Goal: Navigation & Orientation: Find specific page/section

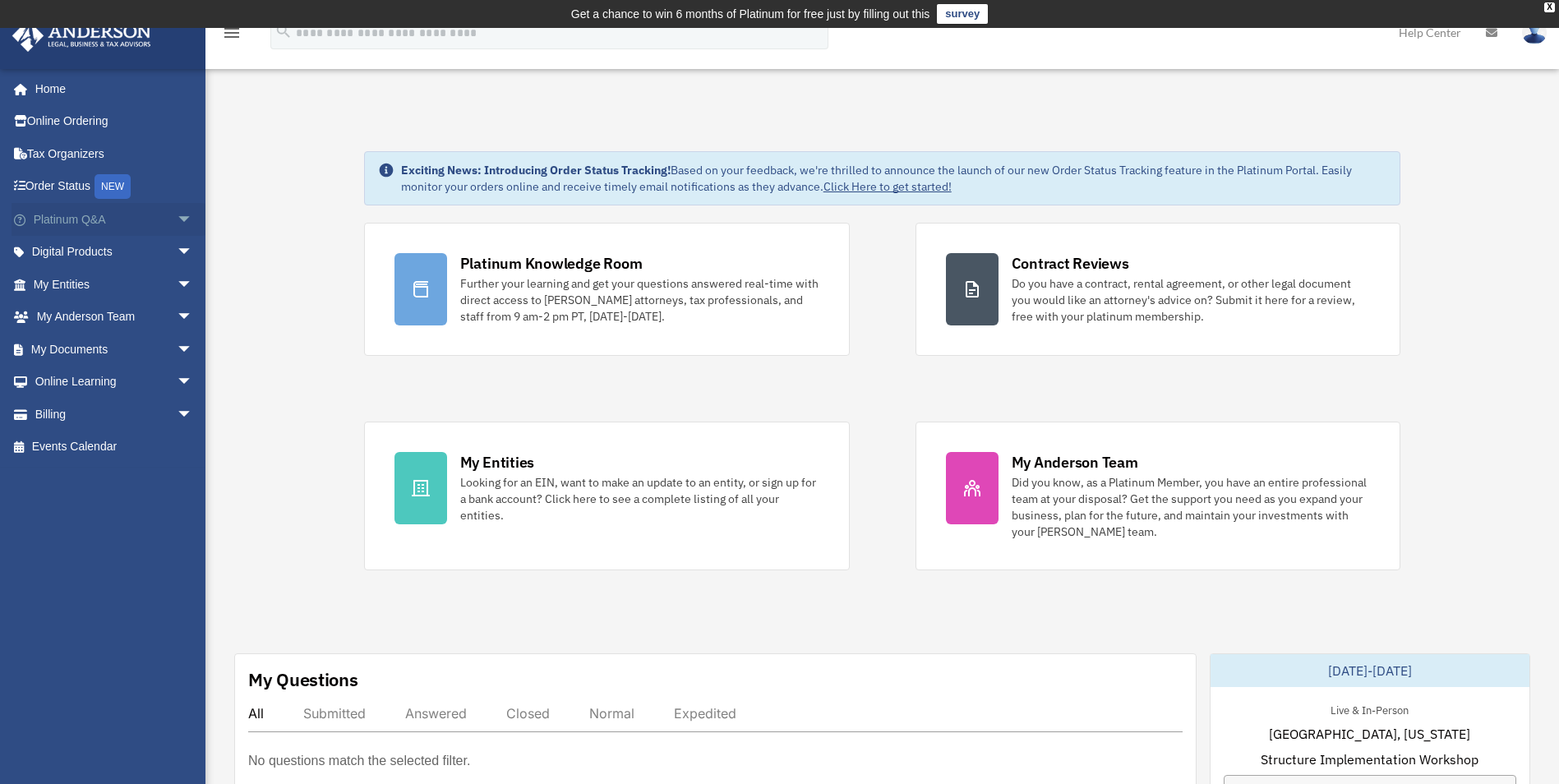
click at [176, 219] on span "arrow_drop_down" at bounding box center [193, 220] width 33 height 33
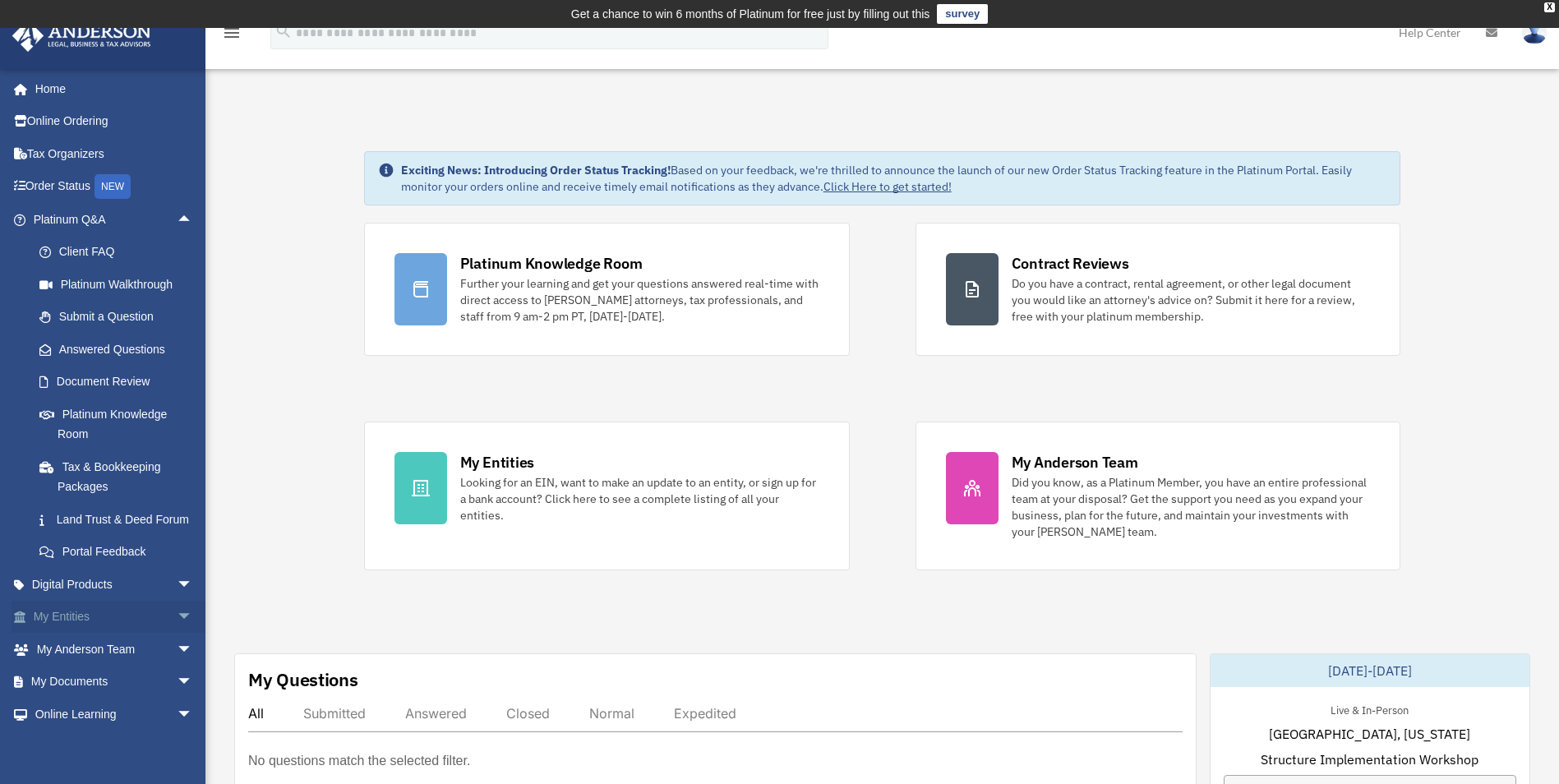
click at [181, 634] on span "arrow_drop_down" at bounding box center [193, 617] width 33 height 33
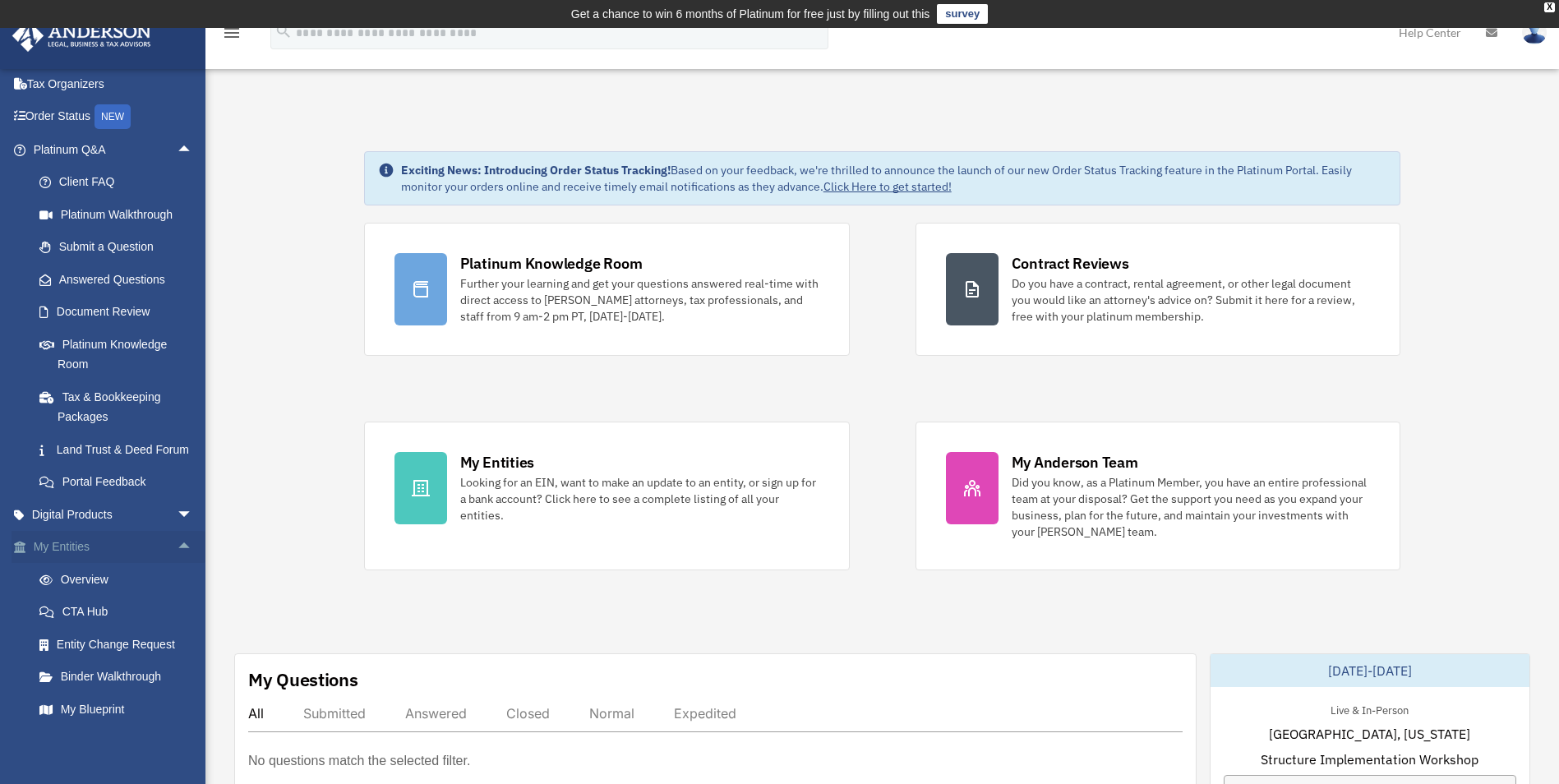
scroll to position [82, 0]
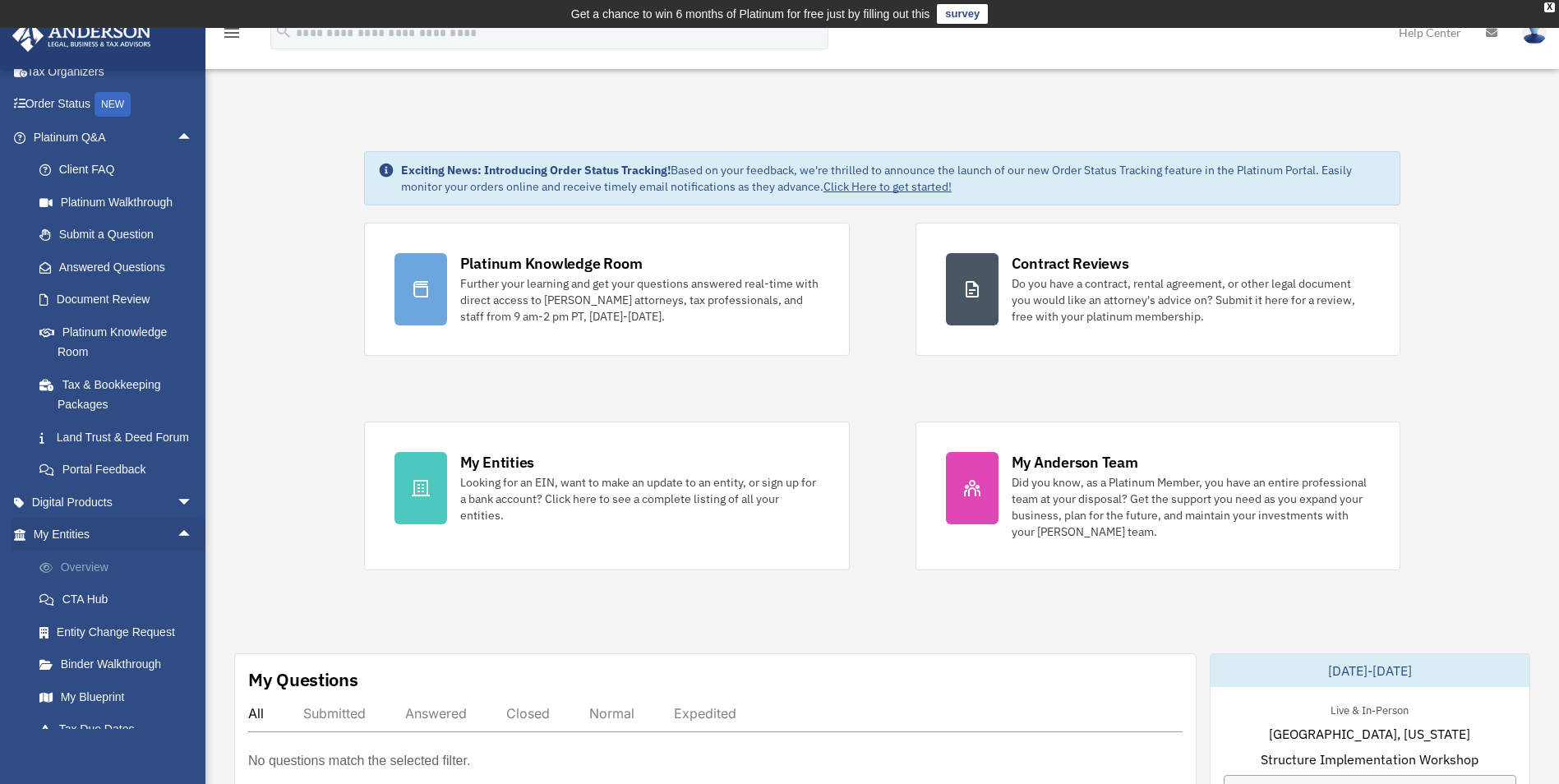
click at [92, 583] on link "Overview" at bounding box center [120, 567] width 195 height 33
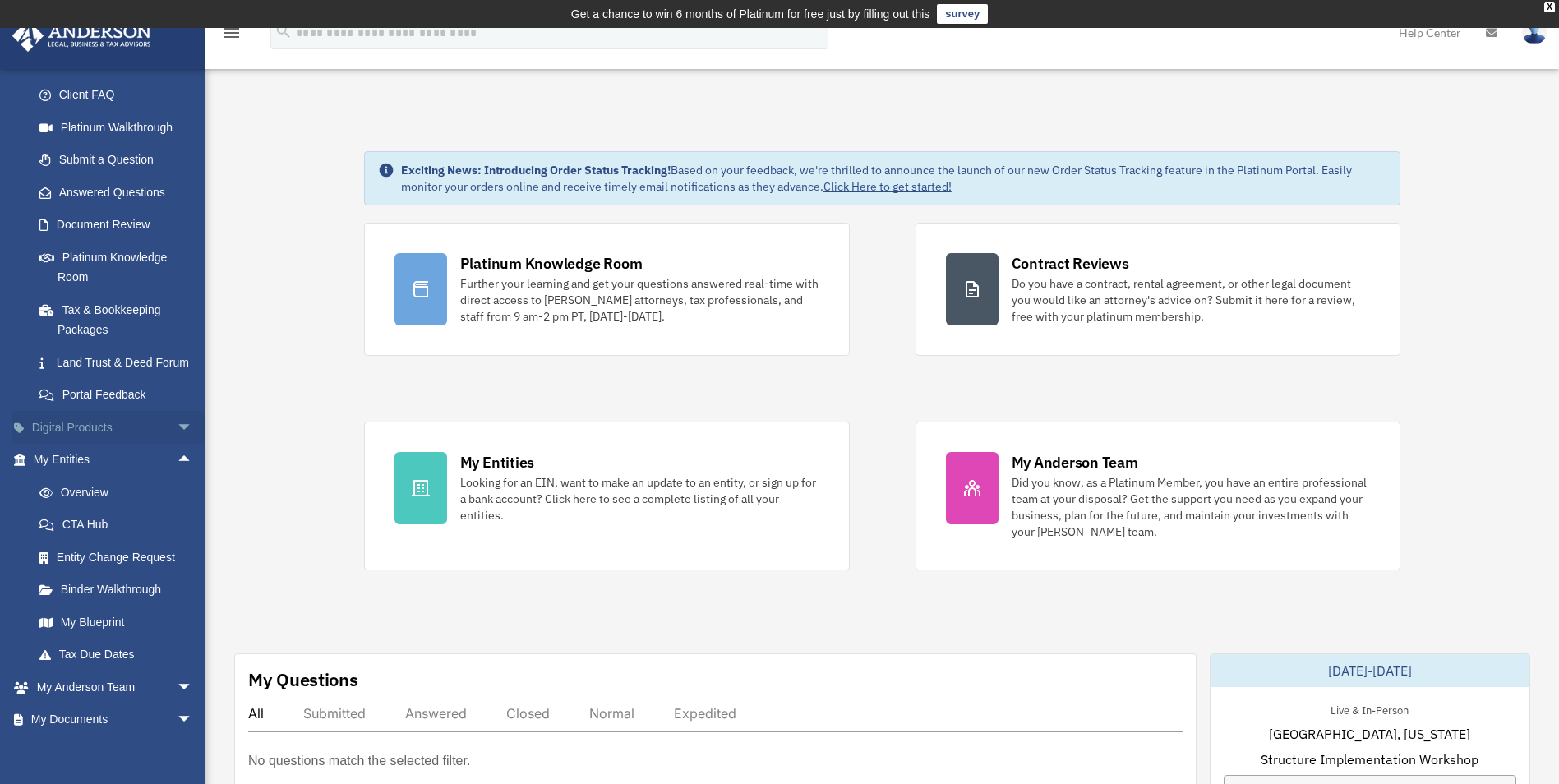
scroll to position [246, 0]
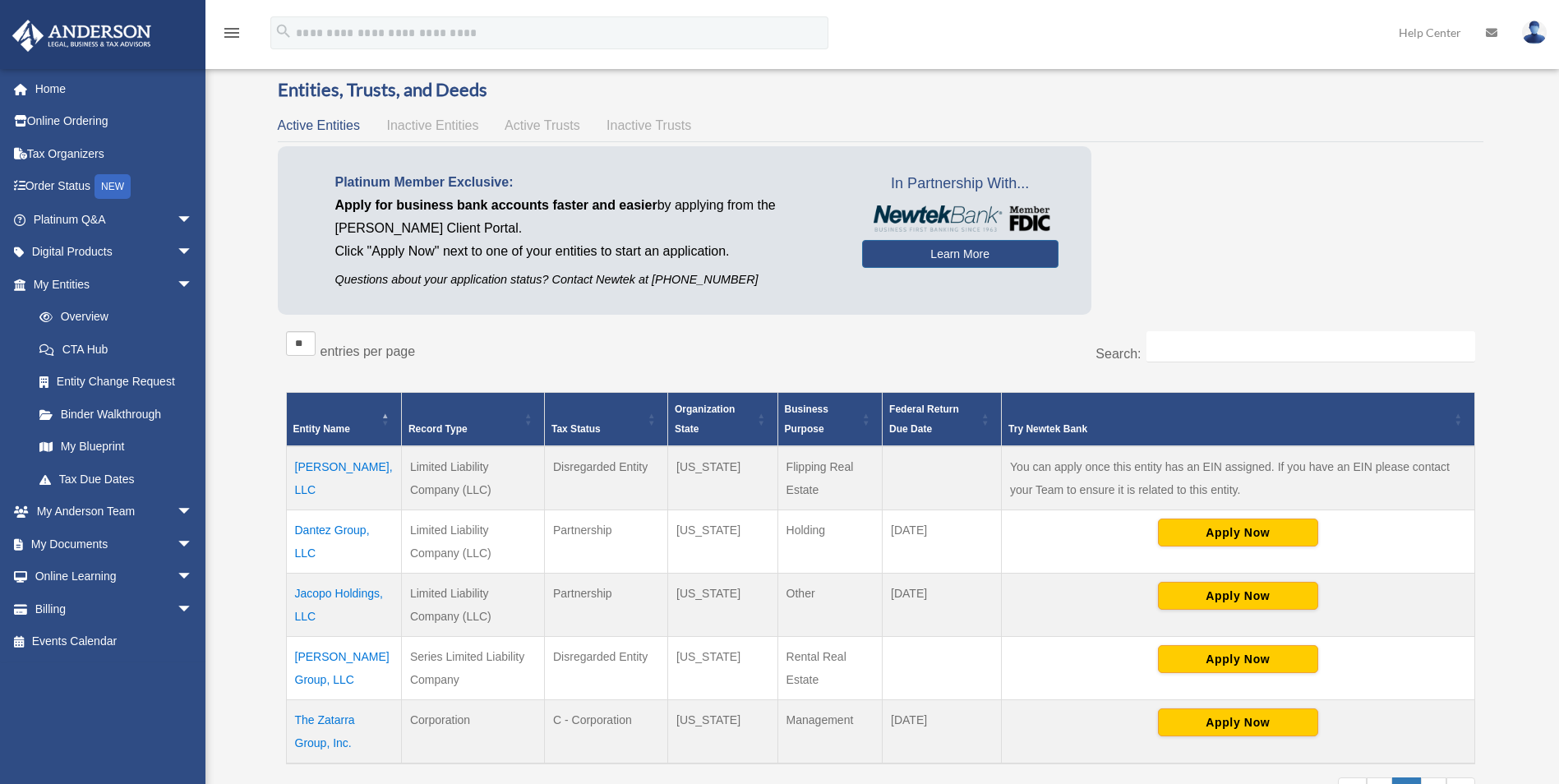
scroll to position [165, 0]
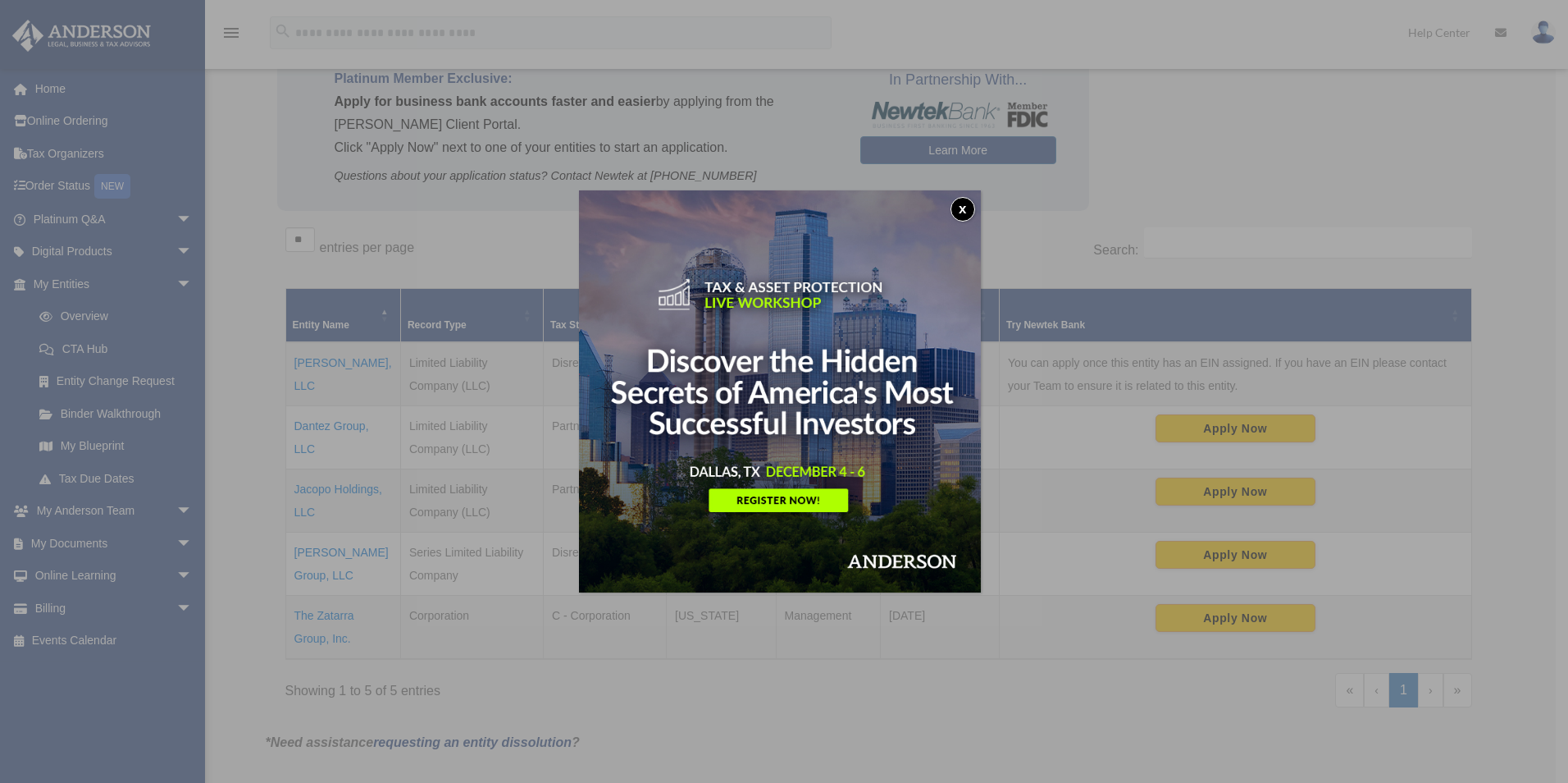
click at [974, 199] on button "x" at bounding box center [962, 208] width 24 height 24
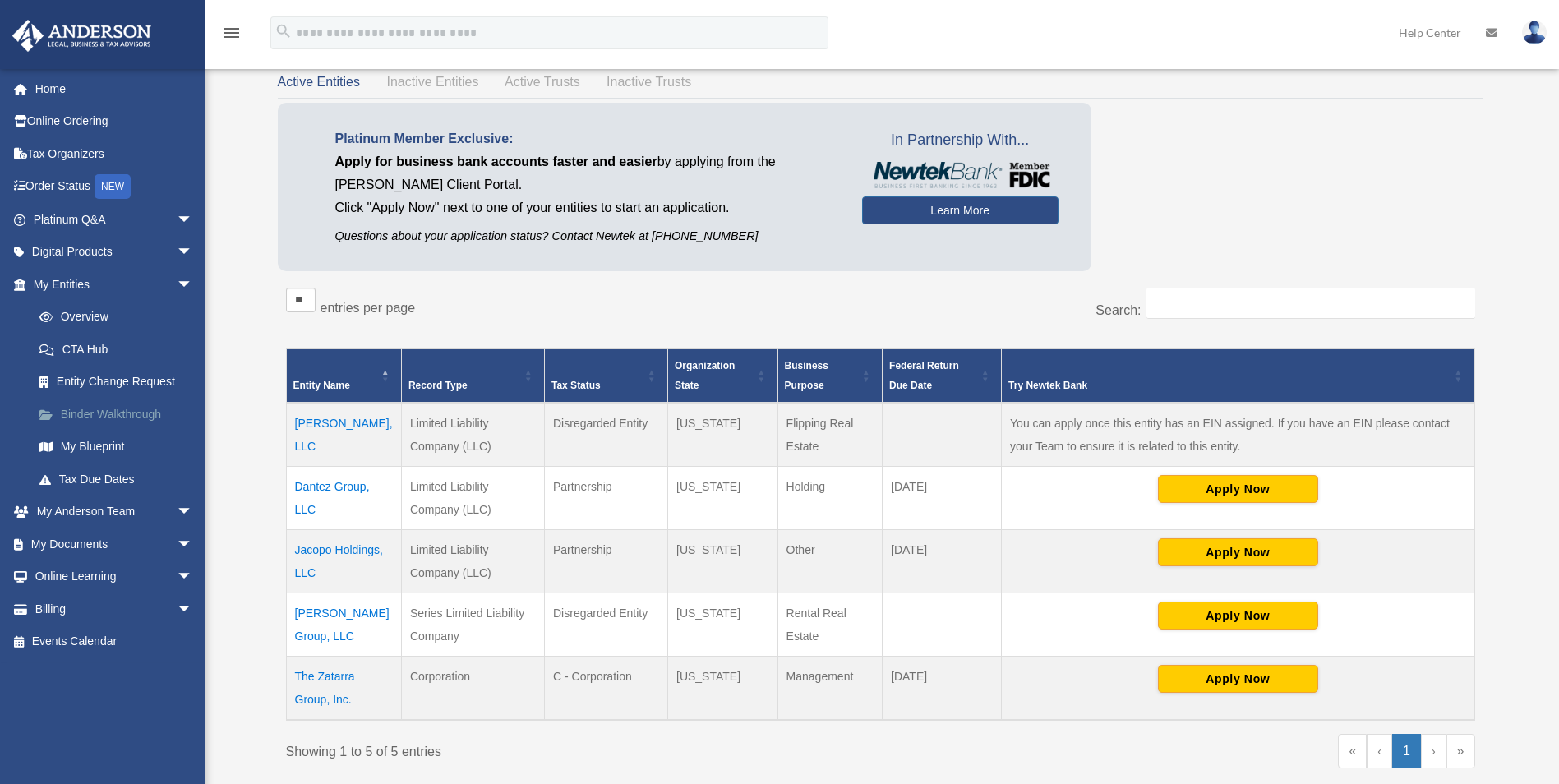
scroll to position [82, 0]
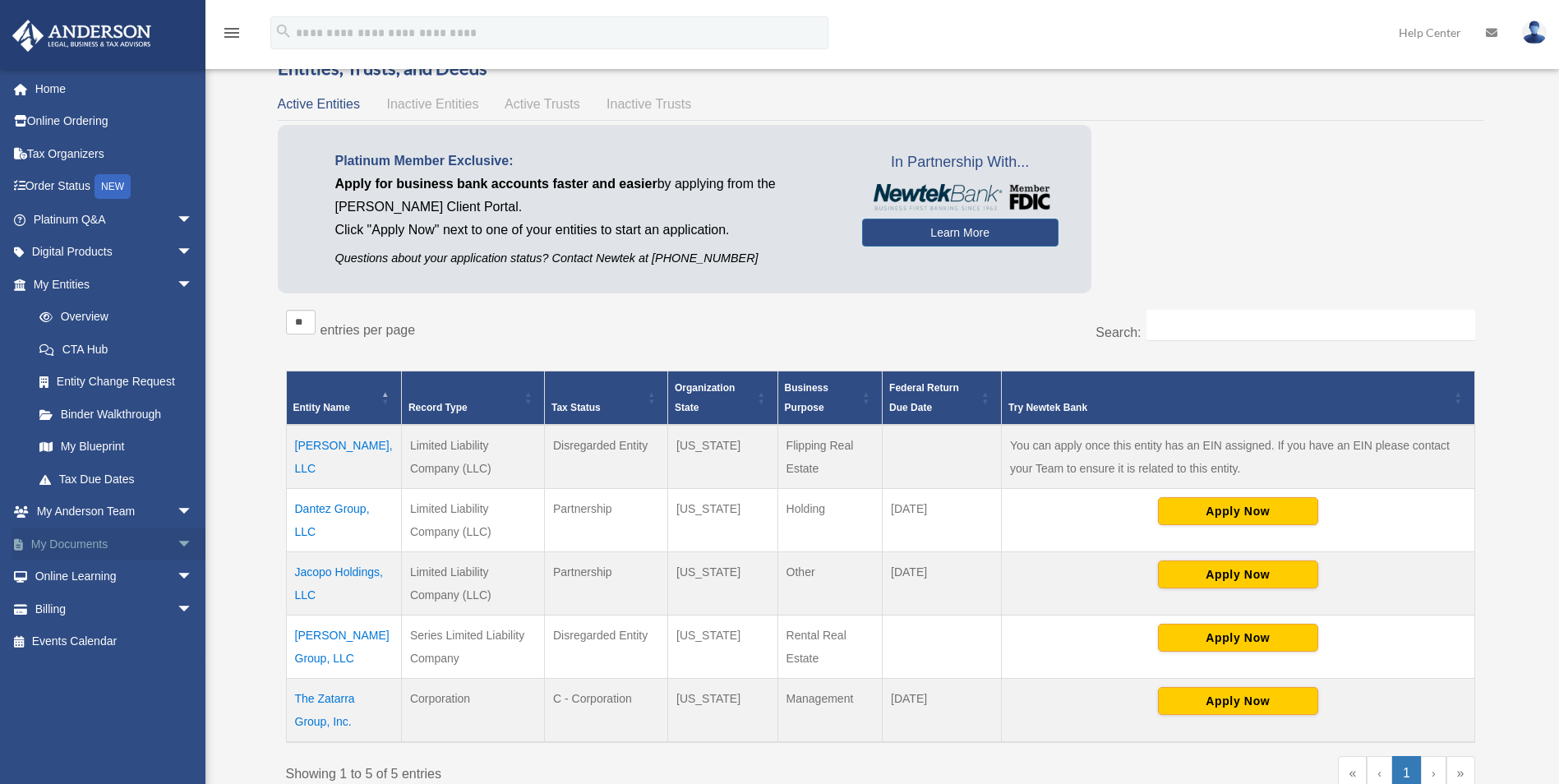
click at [176, 535] on span "arrow_drop_down" at bounding box center [193, 544] width 33 height 33
click at [86, 638] on link "Forms Library" at bounding box center [120, 642] width 195 height 33
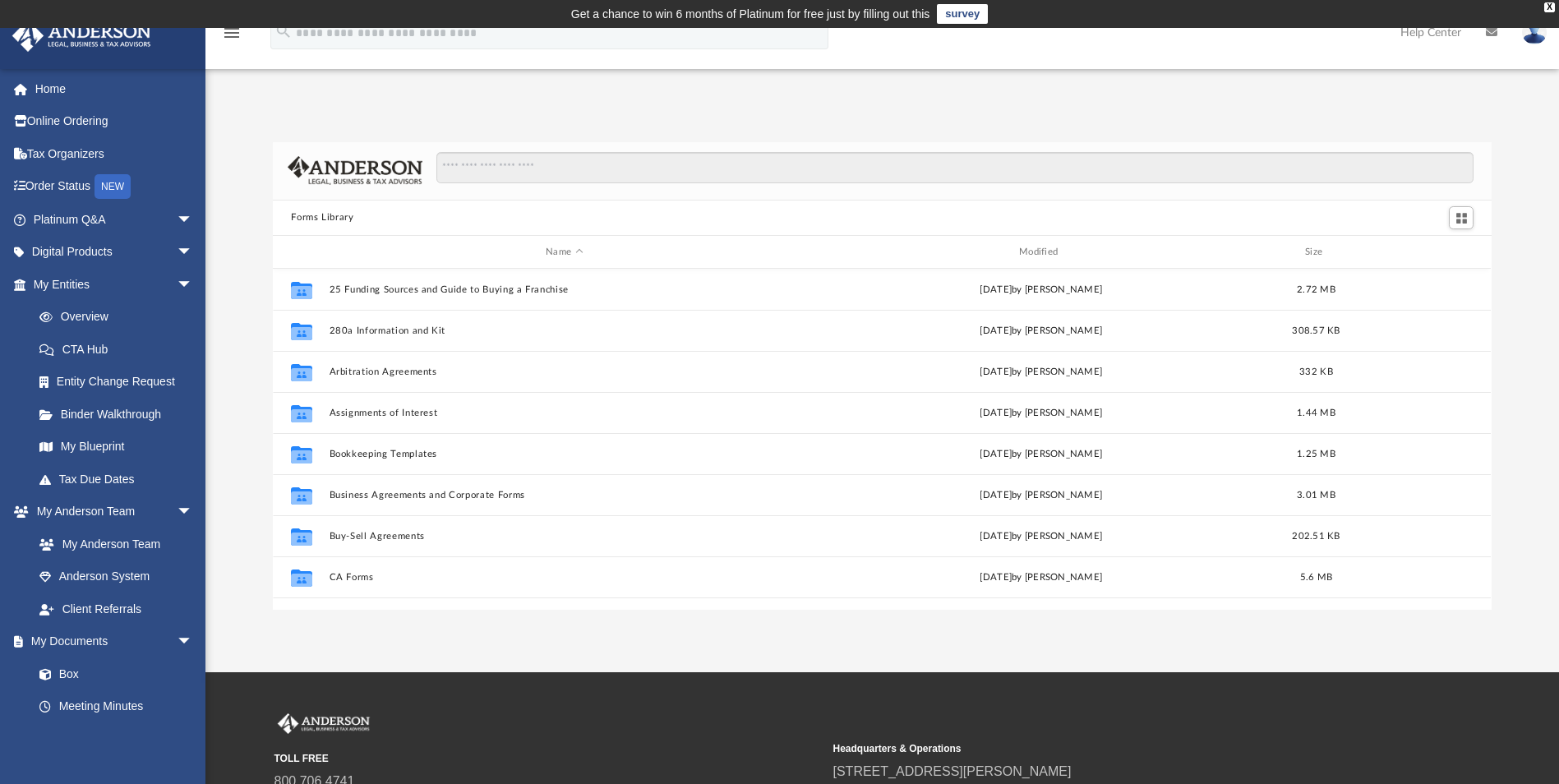
scroll to position [362, 1206]
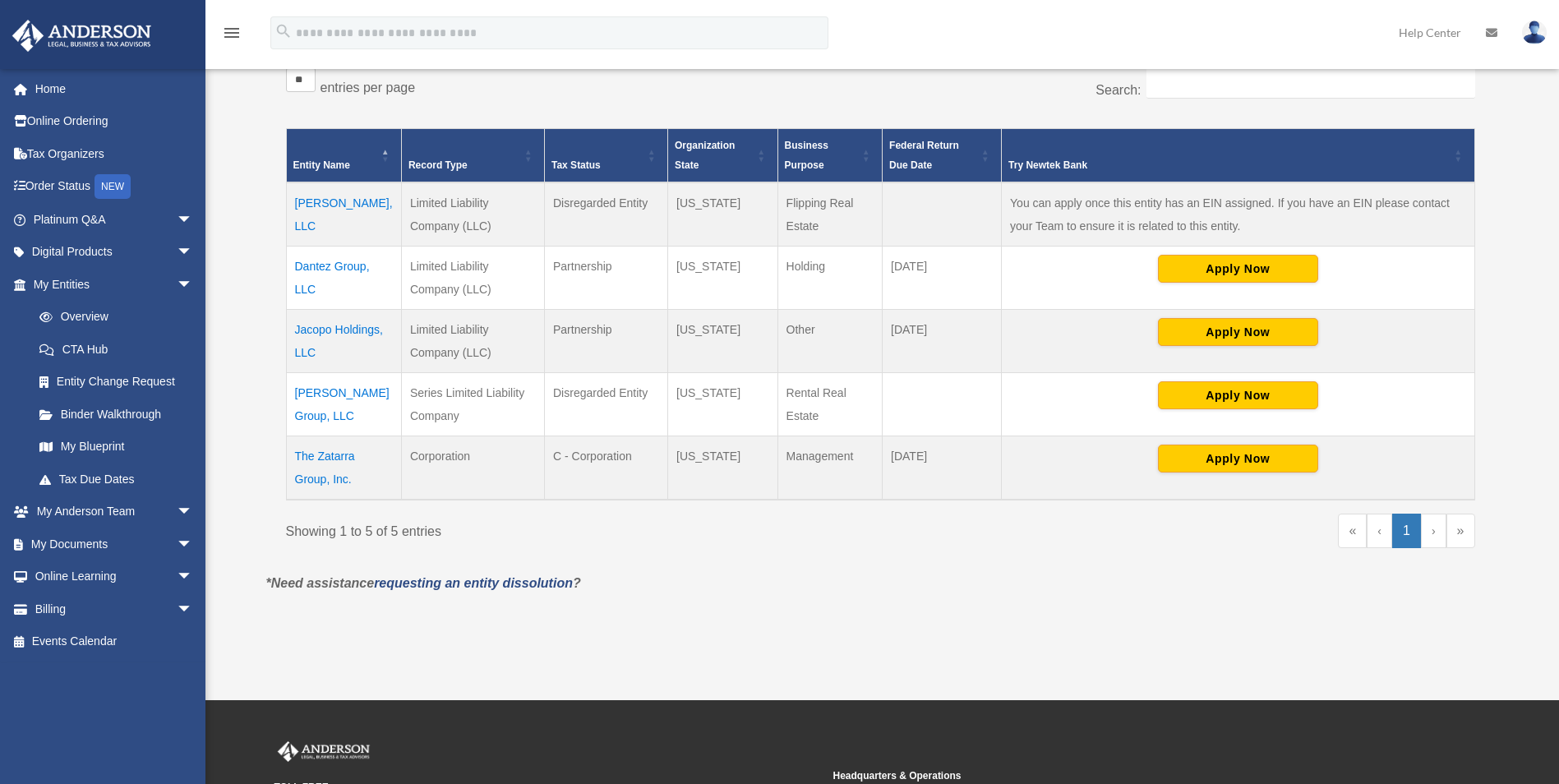
scroll to position [328, 0]
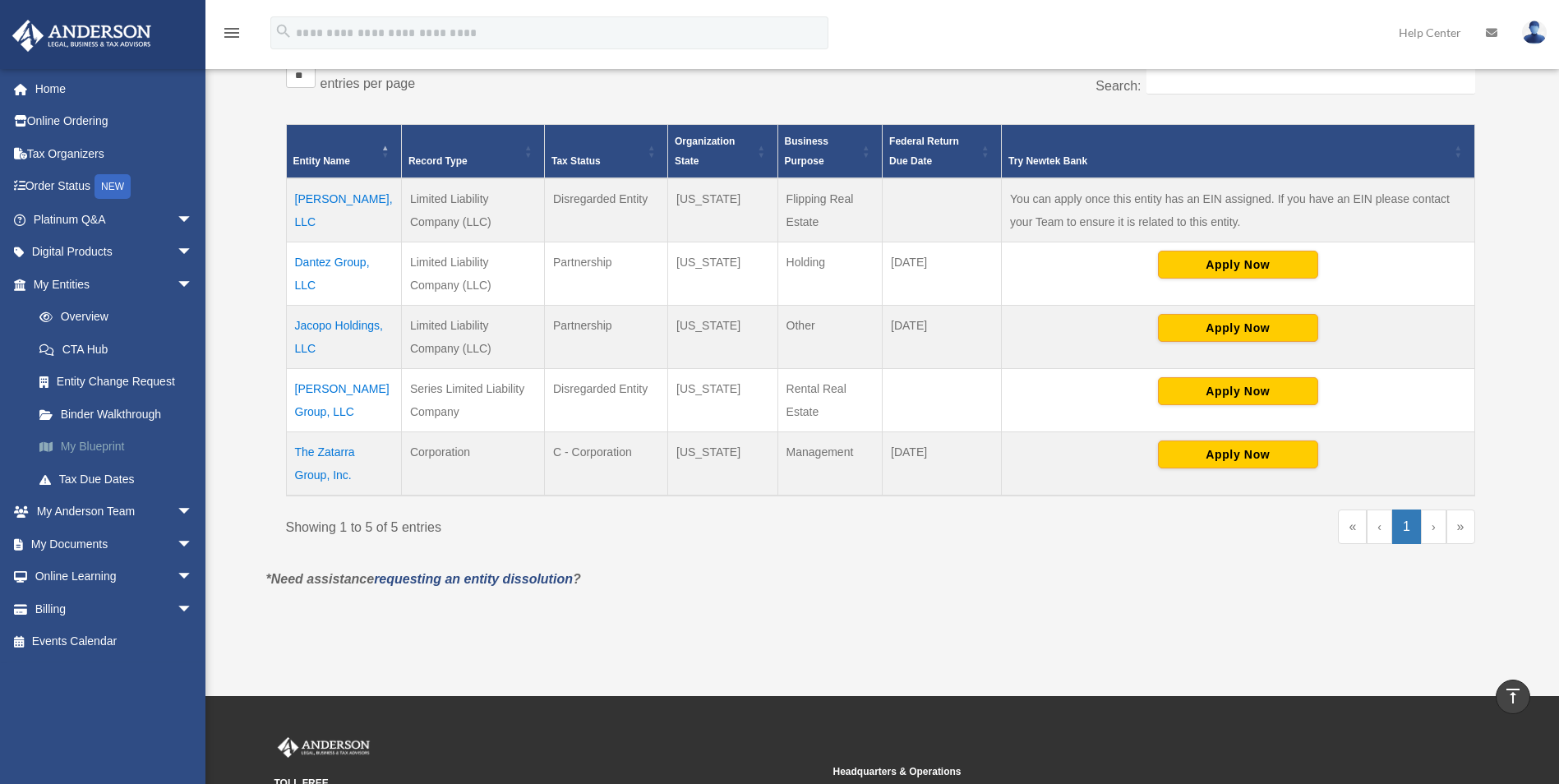
click at [113, 450] on link "My Blueprint" at bounding box center [120, 447] width 195 height 33
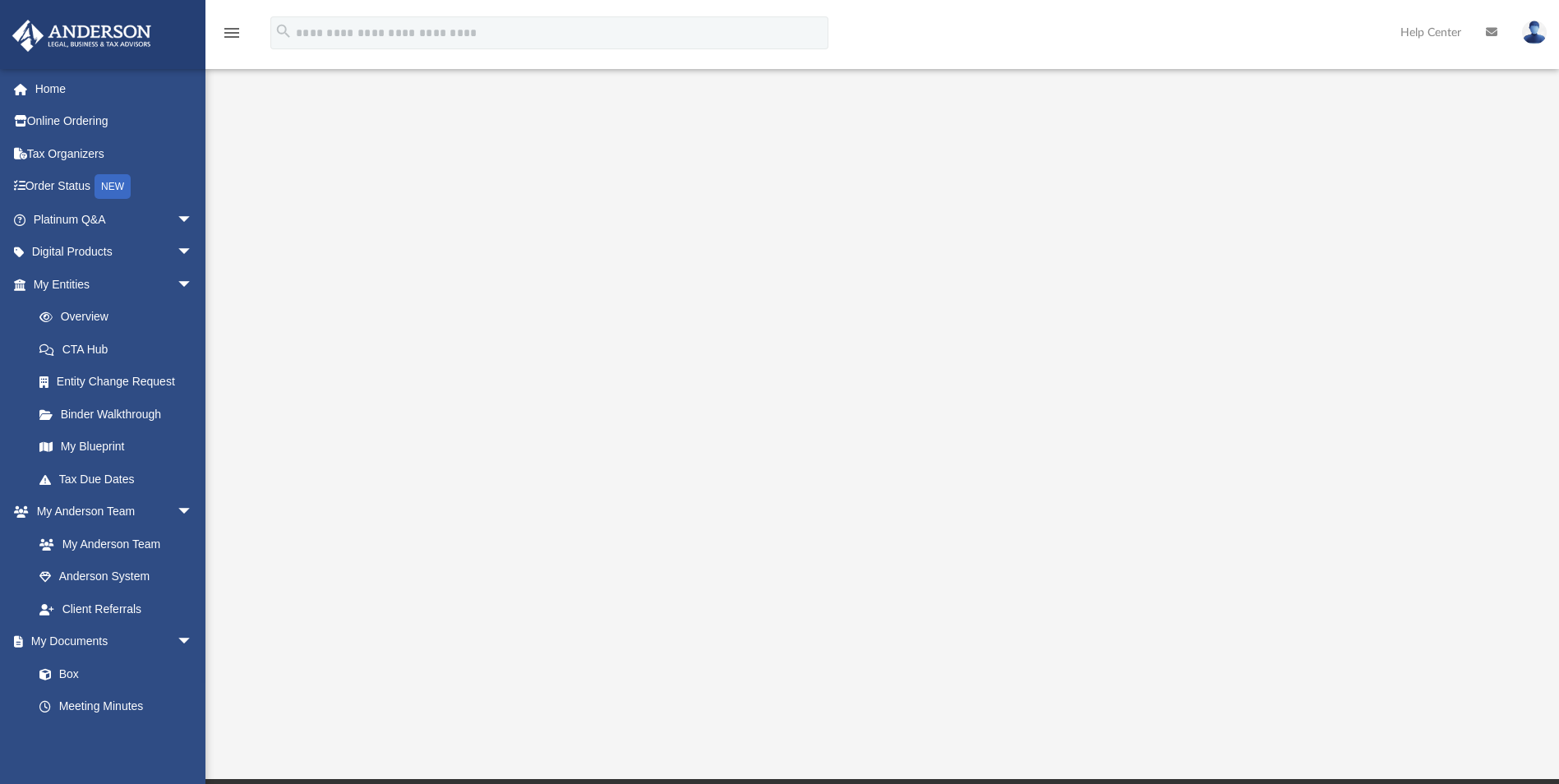
scroll to position [82, 0]
click at [119, 670] on link "Box" at bounding box center [120, 673] width 195 height 33
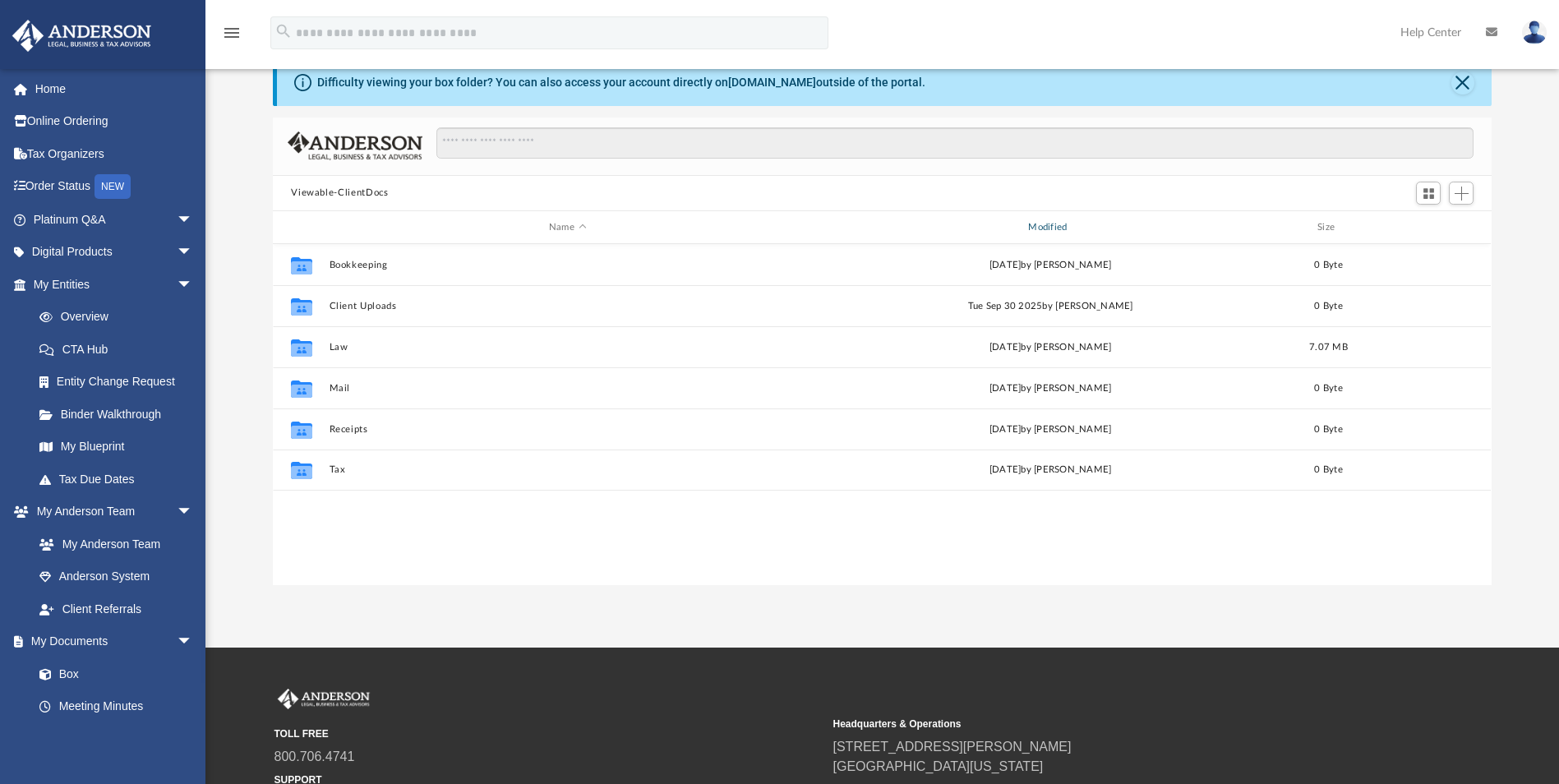
scroll to position [362, 1206]
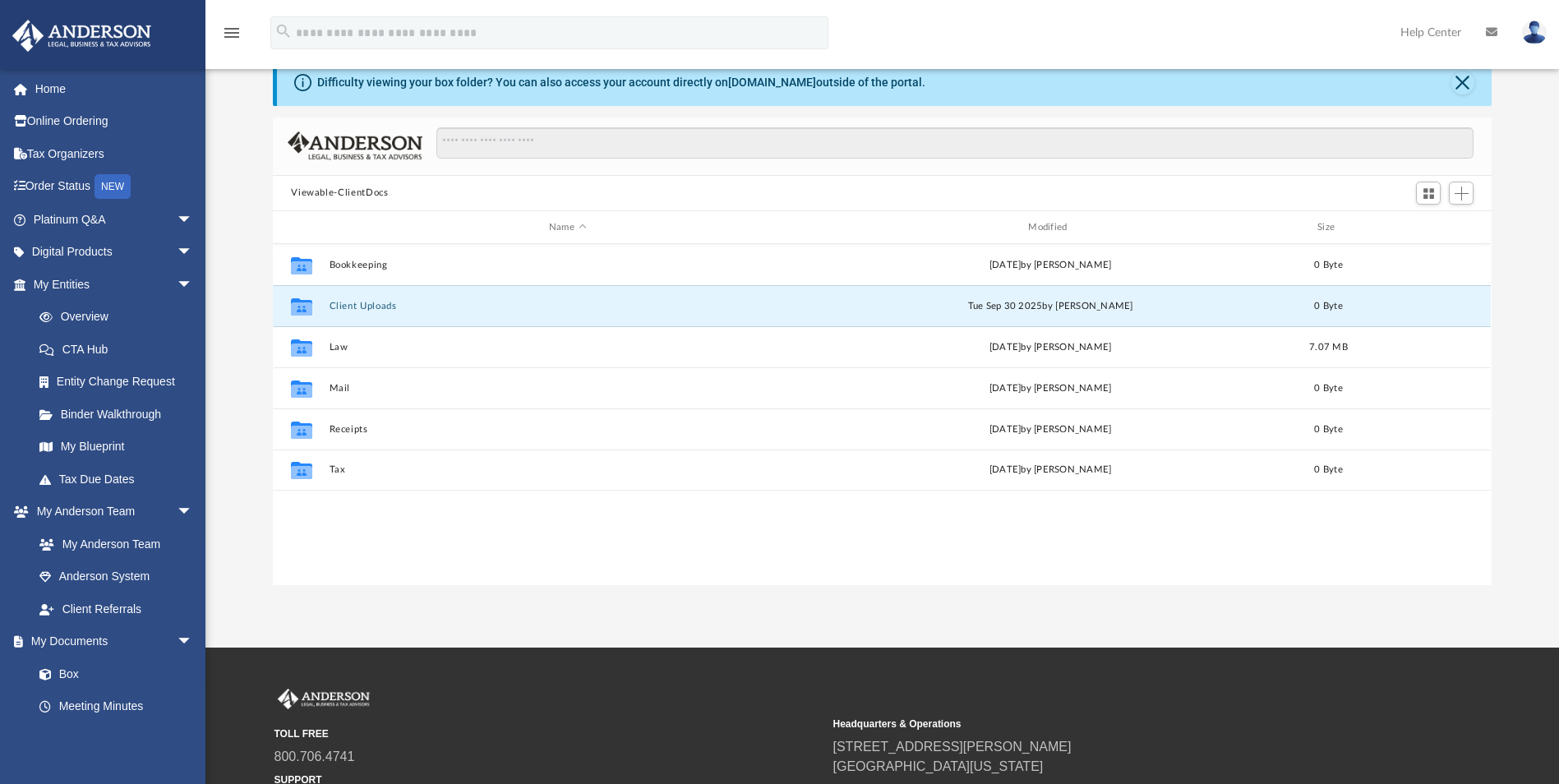
drag, startPoint x: 383, startPoint y: 309, endPoint x: 1134, endPoint y: 761, distance: 876.5
click at [369, 318] on div "Collaborated Folder Client Uploads Tue Sep 30 2025 by Kiley Hinsch 0 Byte" at bounding box center [881, 306] width 1218 height 41
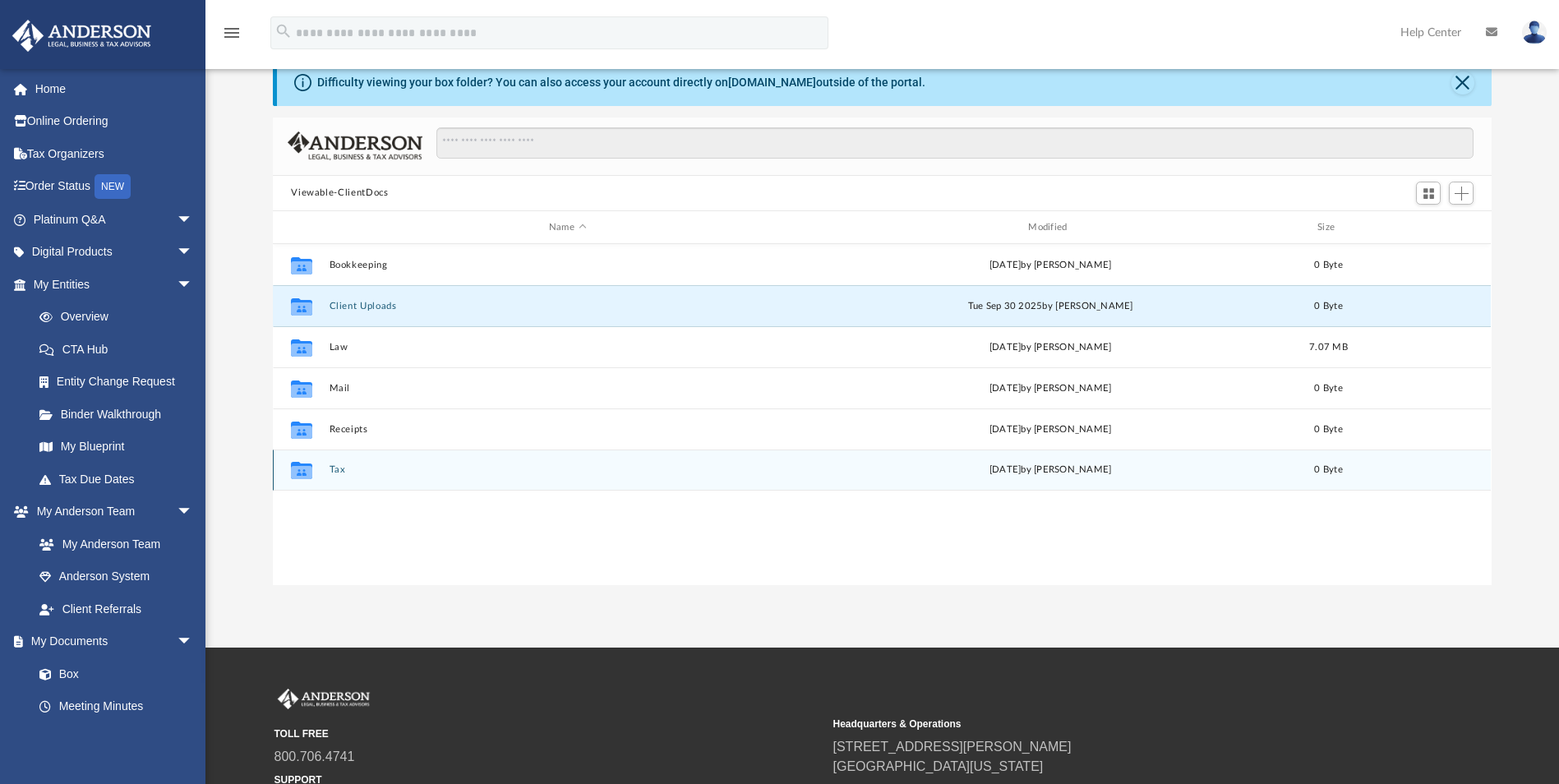
click at [333, 478] on div "Collaborated Folder Tax [DATE] by [PERSON_NAME] 0 Byte" at bounding box center [881, 469] width 1218 height 41
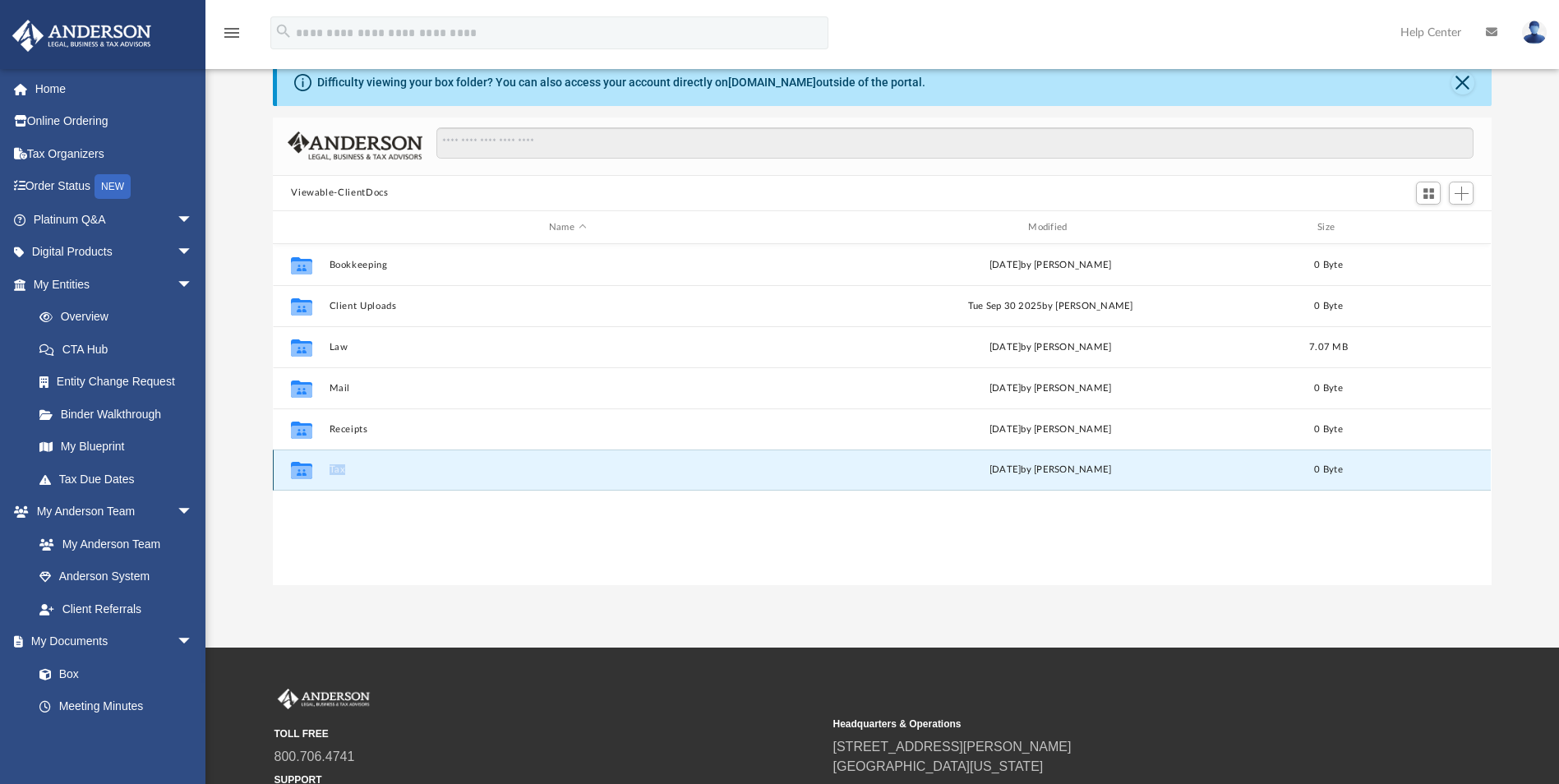
click at [333, 478] on div "Collaborated Folder Tax [DATE] by [PERSON_NAME] 0 Byte" at bounding box center [881, 469] width 1218 height 41
drag, startPoint x: 333, startPoint y: 478, endPoint x: 327, endPoint y: 472, distance: 8.5
click at [327, 472] on div "Collaborated Folder Tax Sun Sep 7 2025 by Charles Rogler 0 Byte" at bounding box center [881, 469] width 1218 height 41
drag, startPoint x: 327, startPoint y: 472, endPoint x: 296, endPoint y: 474, distance: 31.1
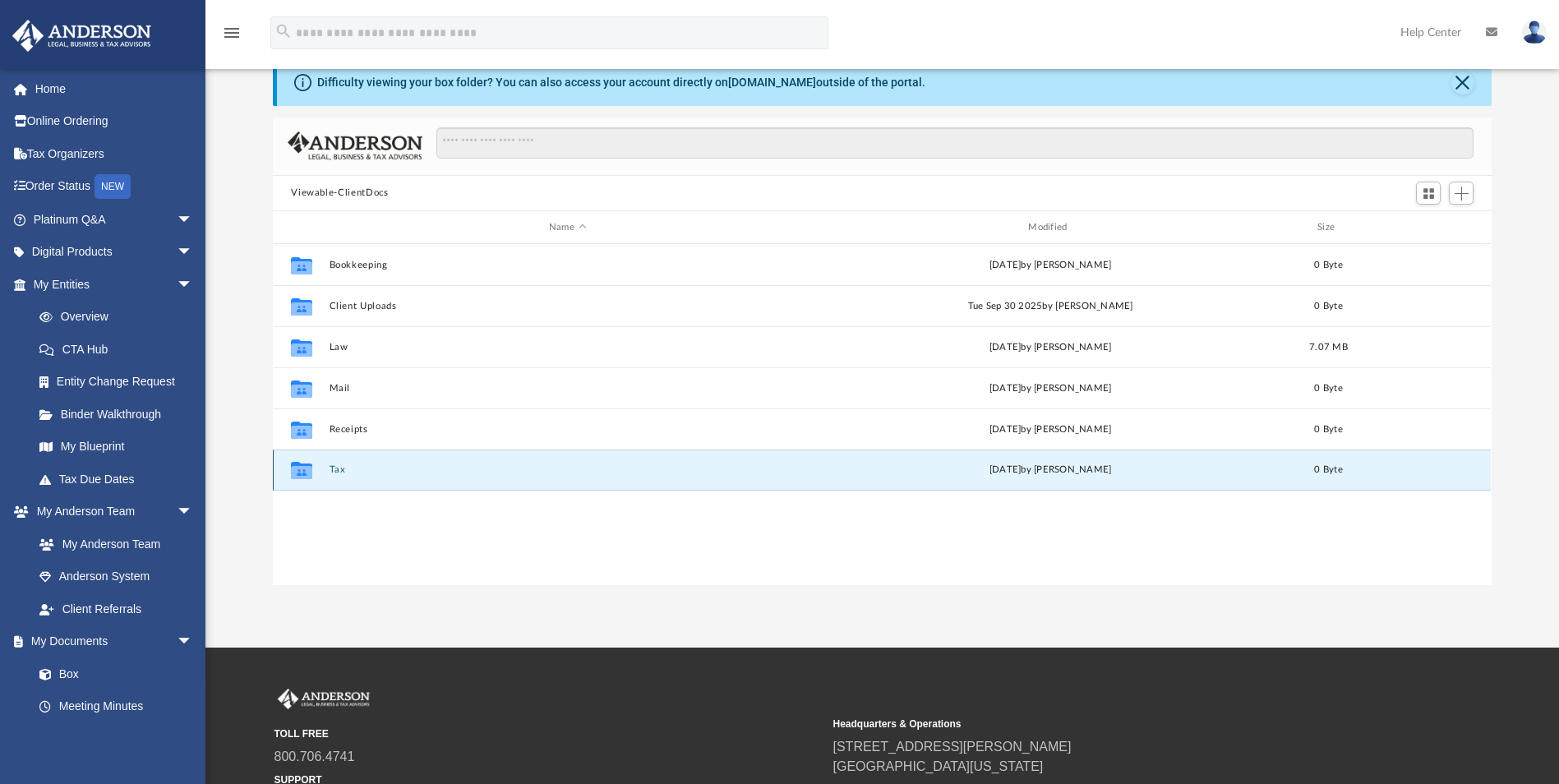
click at [296, 474] on icon "grid" at bounding box center [302, 471] width 22 height 13
click at [1028, 467] on div "Sun Sep 7 2025 by Charles Rogler" at bounding box center [1050, 470] width 476 height 15
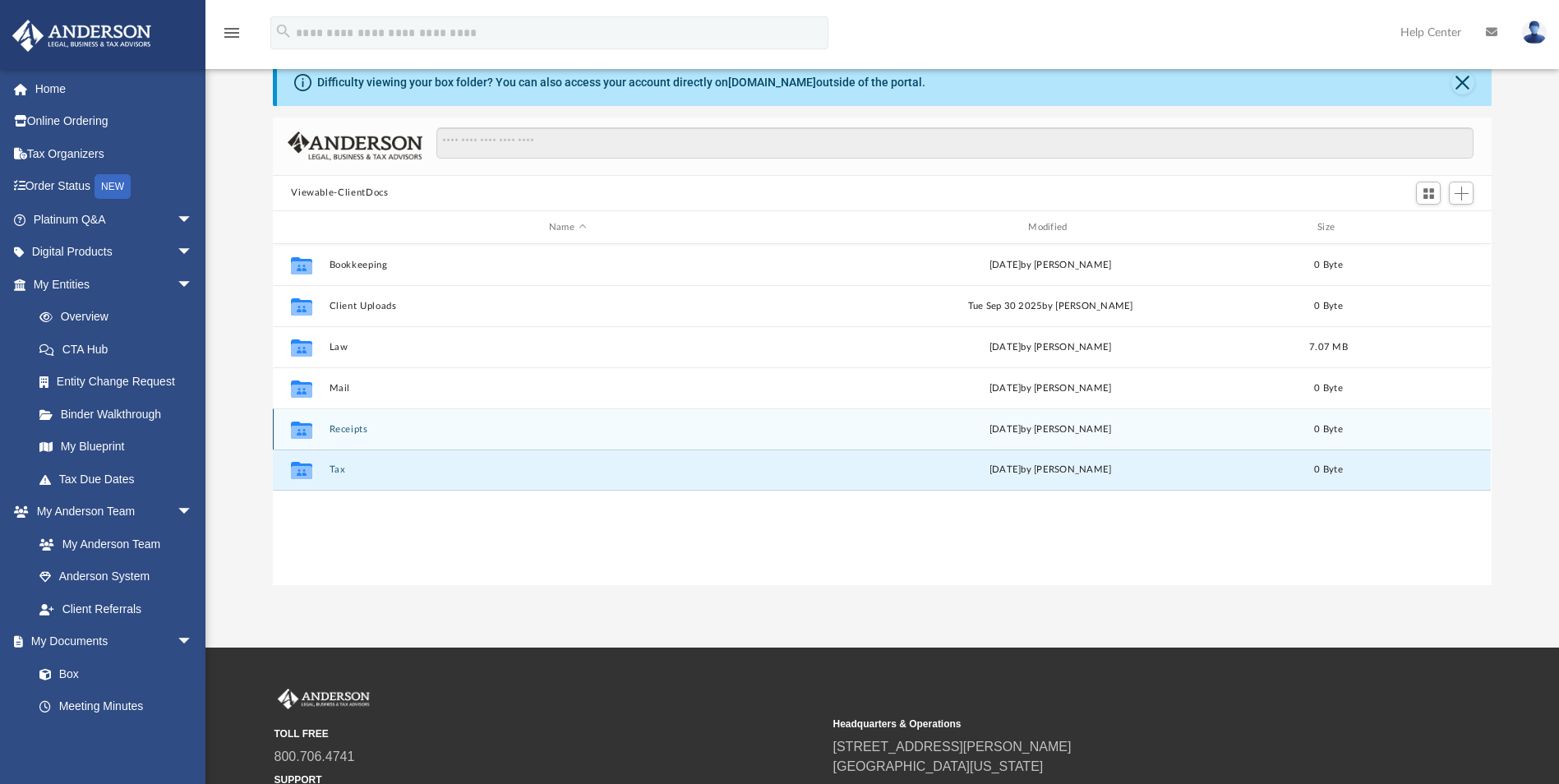
click at [348, 421] on div "Collaborated Folder Receipts Sun Sep 7 2025 by Charles Rogler 0 Byte" at bounding box center [881, 429] width 1218 height 41
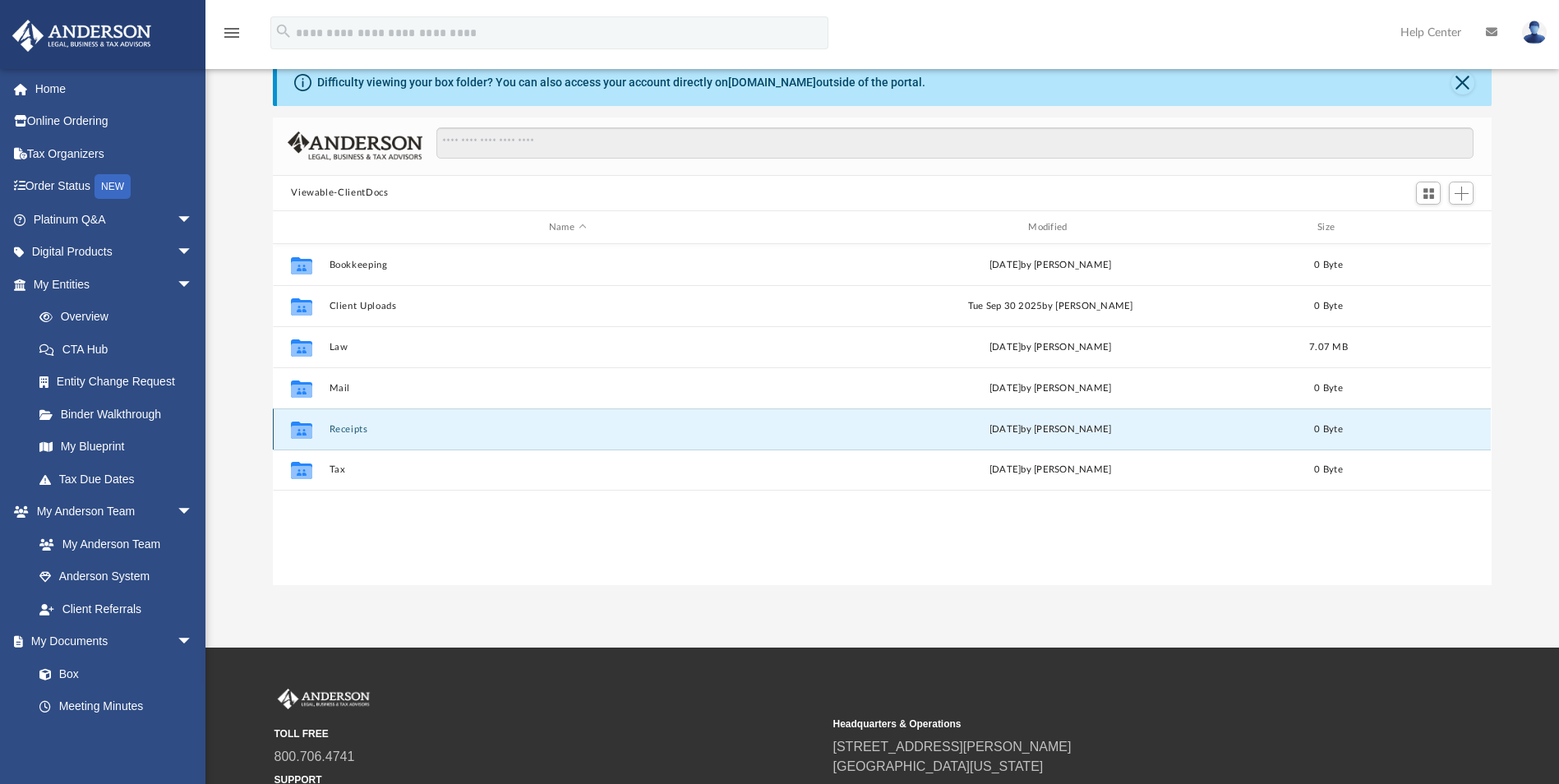
click at [339, 435] on div "Collaborated Folder Receipts Sun Sep 7 2025 by Charles Rogler 0 Byte" at bounding box center [881, 429] width 1218 height 41
click at [342, 430] on button "Receipts" at bounding box center [567, 428] width 476 height 11
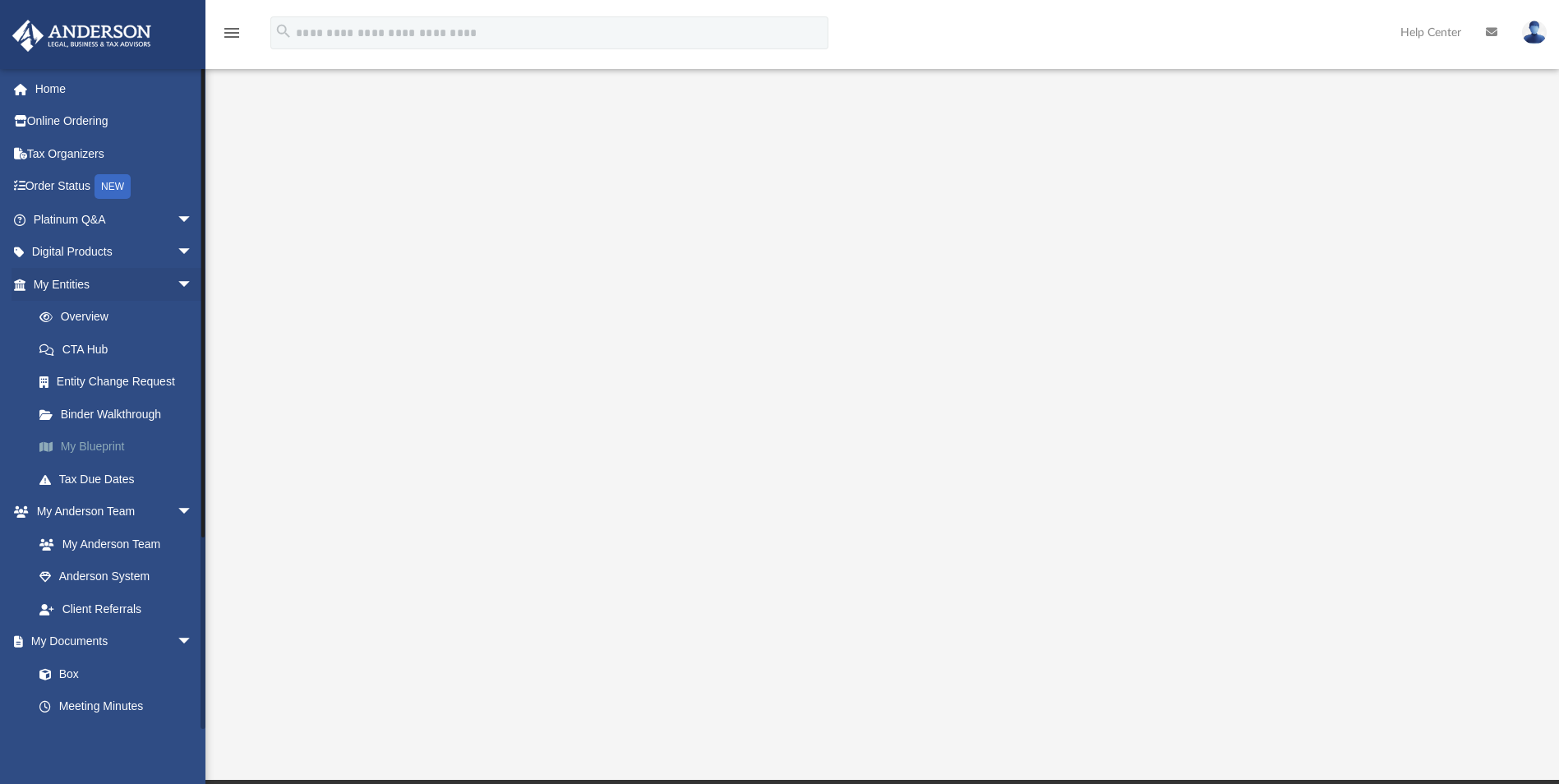
click at [103, 454] on link "My Blueprint" at bounding box center [120, 447] width 195 height 33
drag, startPoint x: 354, startPoint y: 279, endPoint x: 360, endPoint y: 258, distance: 21.8
click at [358, 268] on div at bounding box center [881, 388] width 1218 height 657
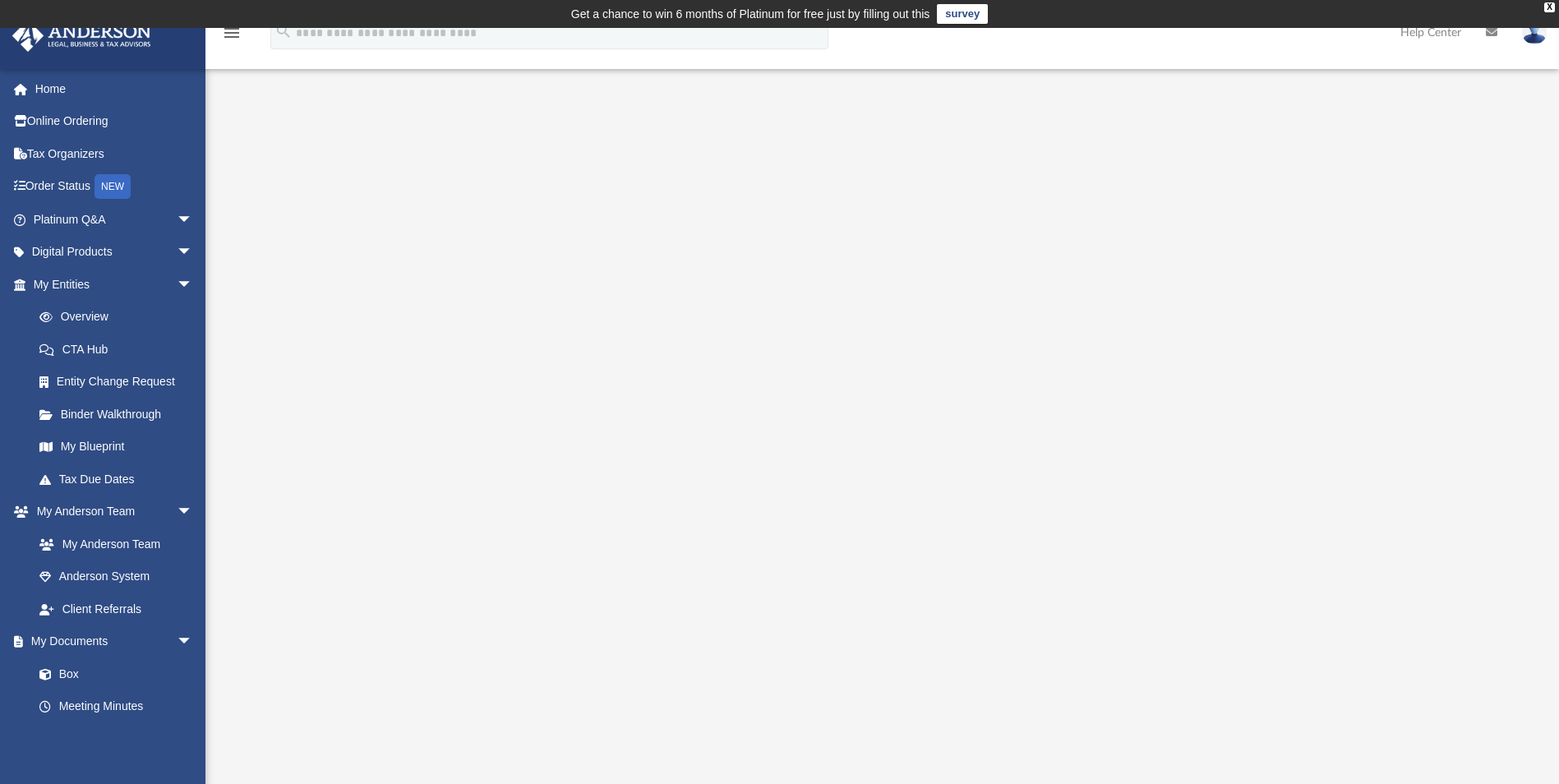
scroll to position [82, 0]
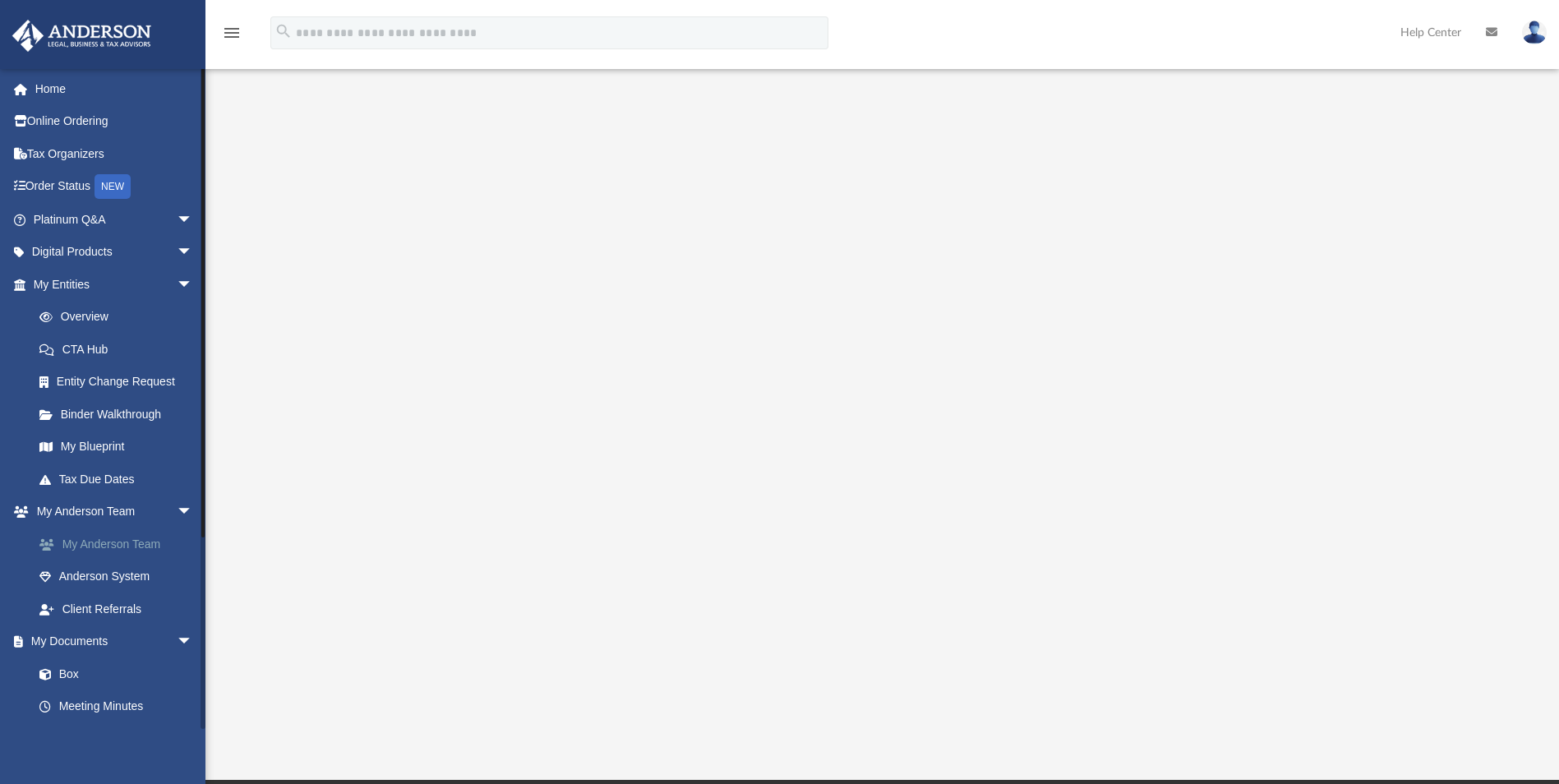
click at [112, 536] on link "My Anderson Team" at bounding box center [120, 544] width 195 height 33
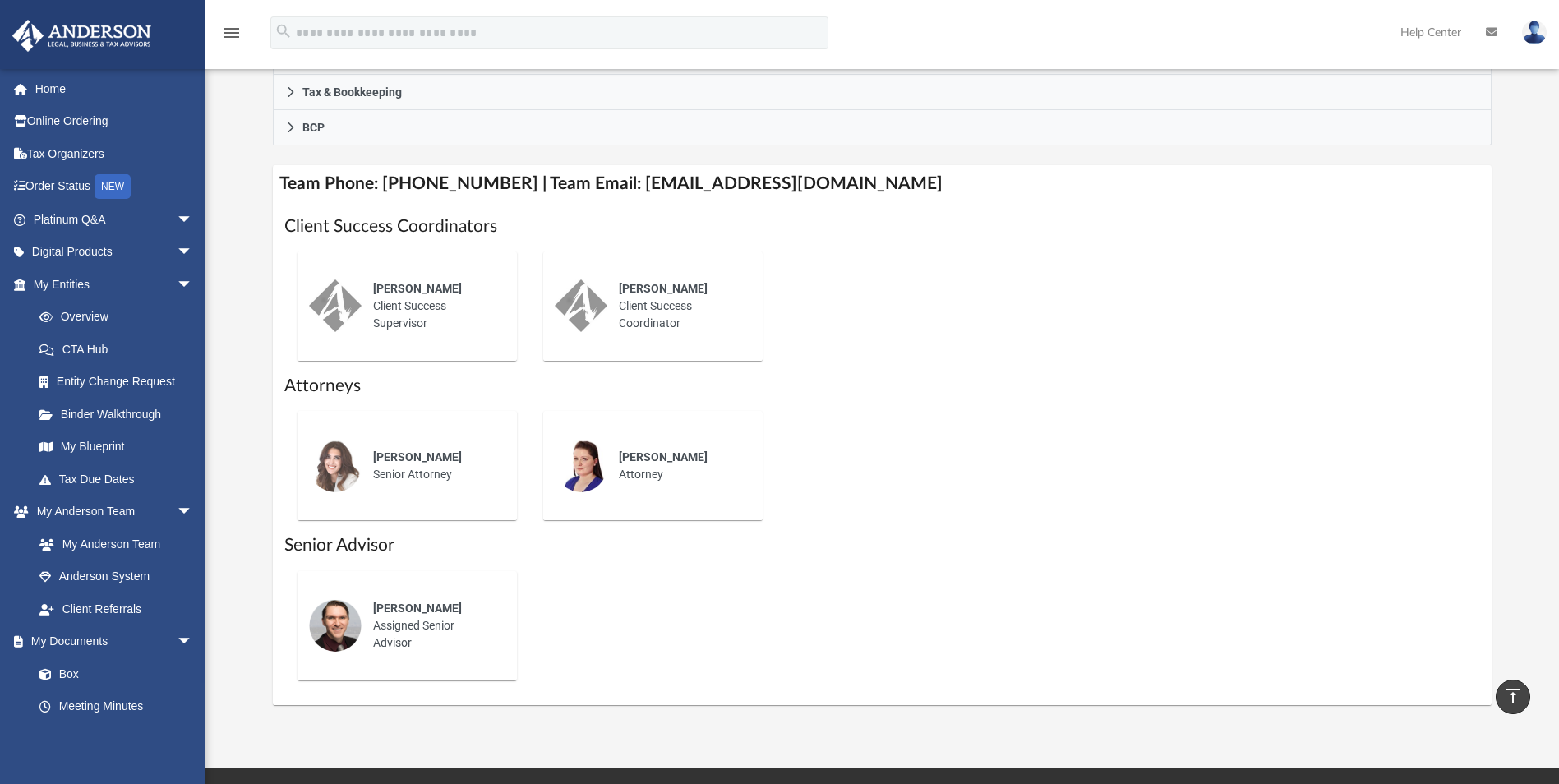
scroll to position [575, 0]
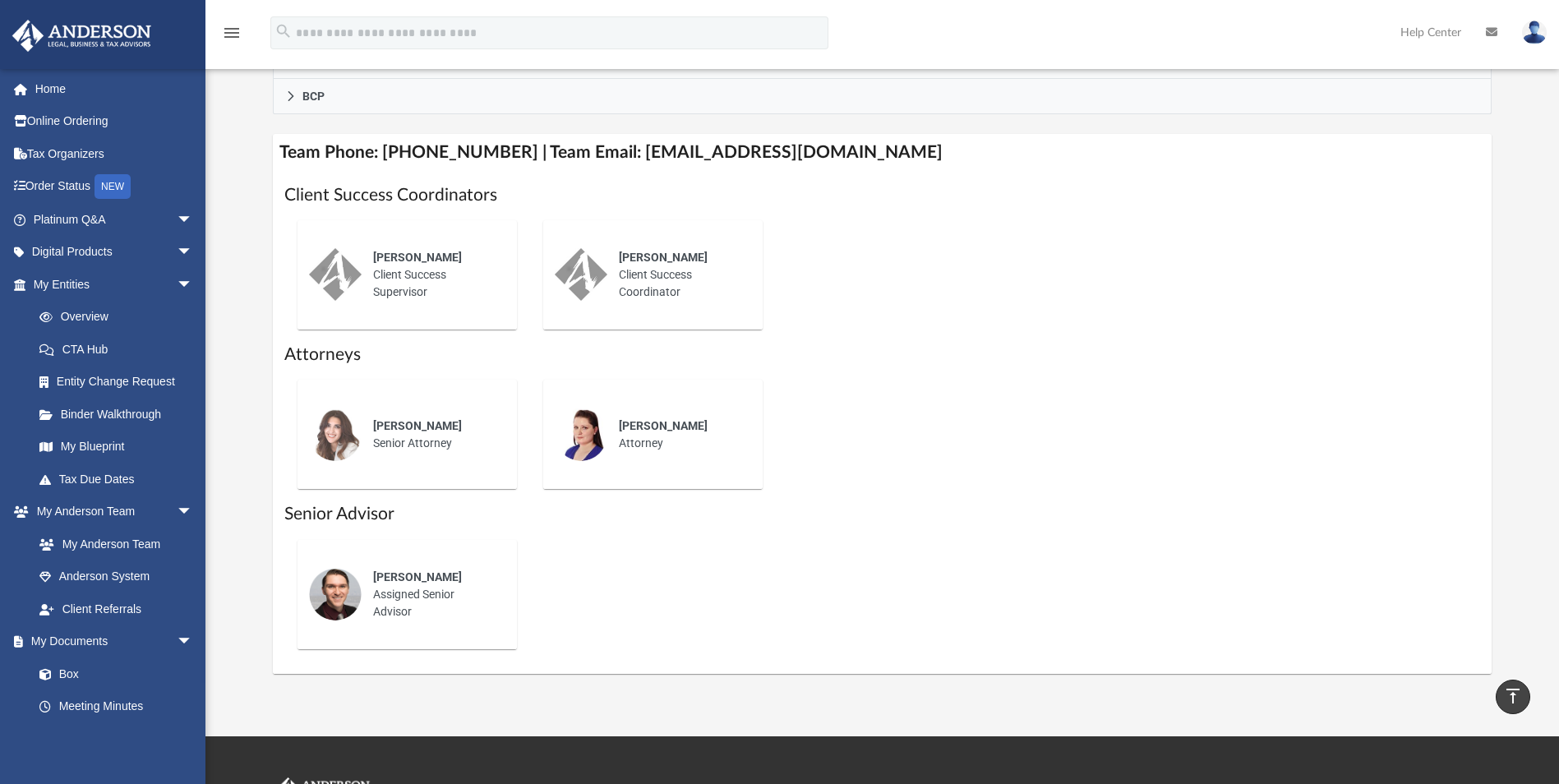
click at [368, 288] on div "Ebony Payton Client Success Supervisor" at bounding box center [433, 274] width 144 height 74
click at [706, 255] on div "Amy Borges" at bounding box center [679, 258] width 121 height 18
click at [611, 482] on div "Miranda Bilodeau Attorney" at bounding box center [653, 433] width 220 height 109
click at [410, 570] on span "Josh Terry" at bounding box center [417, 576] width 89 height 13
click at [95, 193] on link "Order Status NEW" at bounding box center [115, 186] width 206 height 33
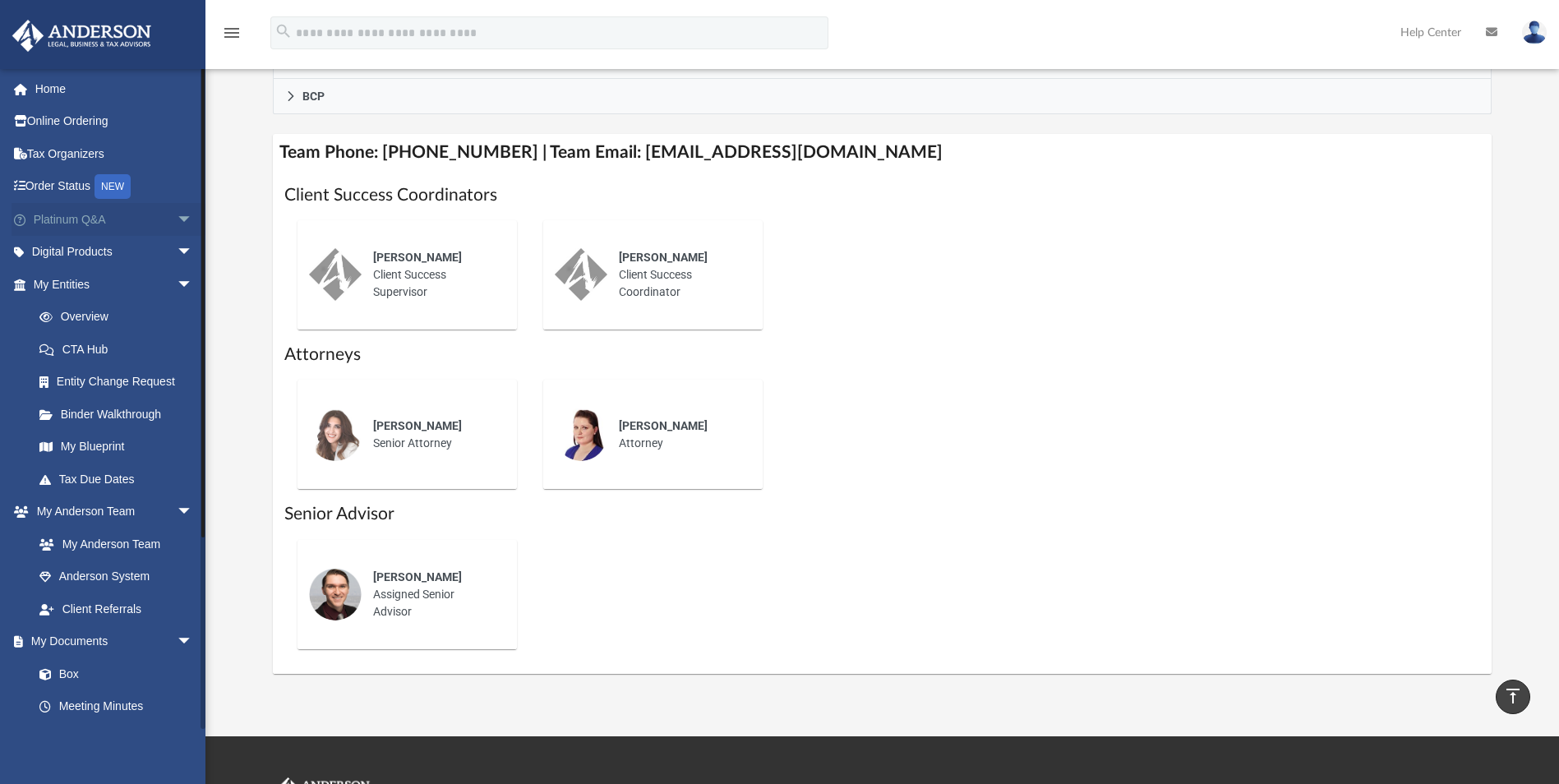
click at [176, 217] on span "arrow_drop_down" at bounding box center [193, 220] width 33 height 33
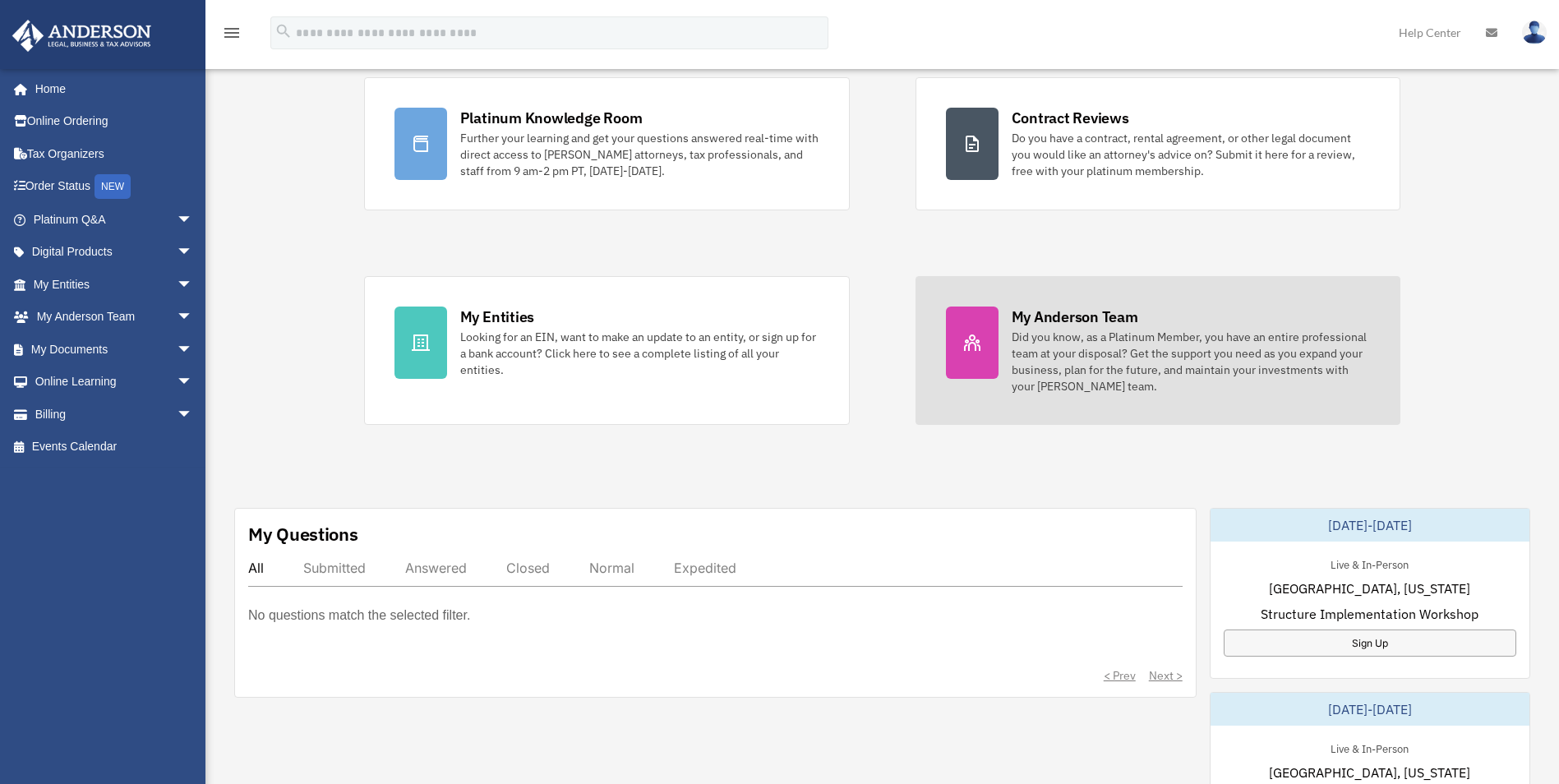
scroll to position [165, 0]
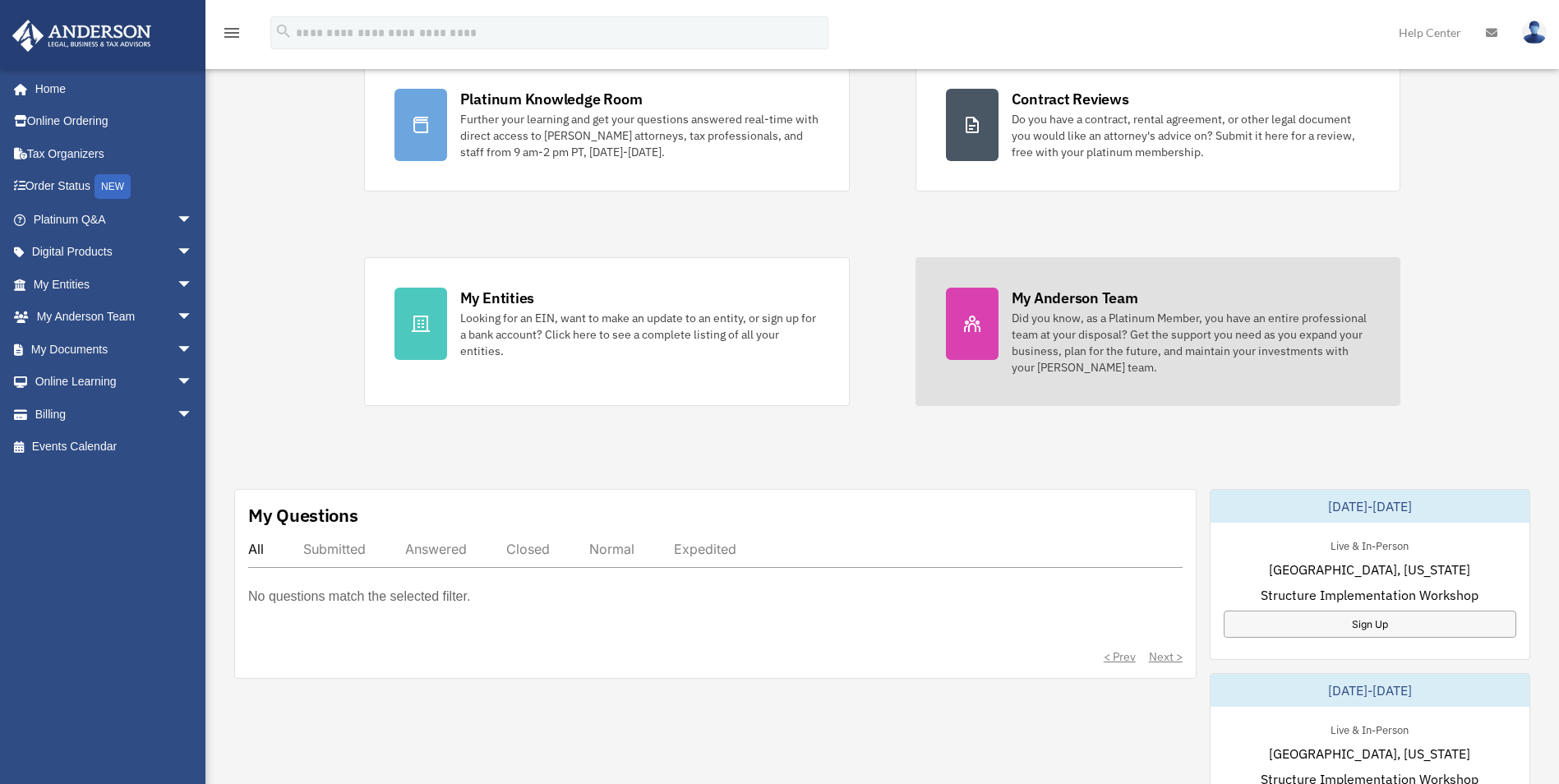
click at [1105, 340] on div "Did you know, as a Platinum Member, you have an entire professional team at you…" at bounding box center [1191, 342] width 359 height 66
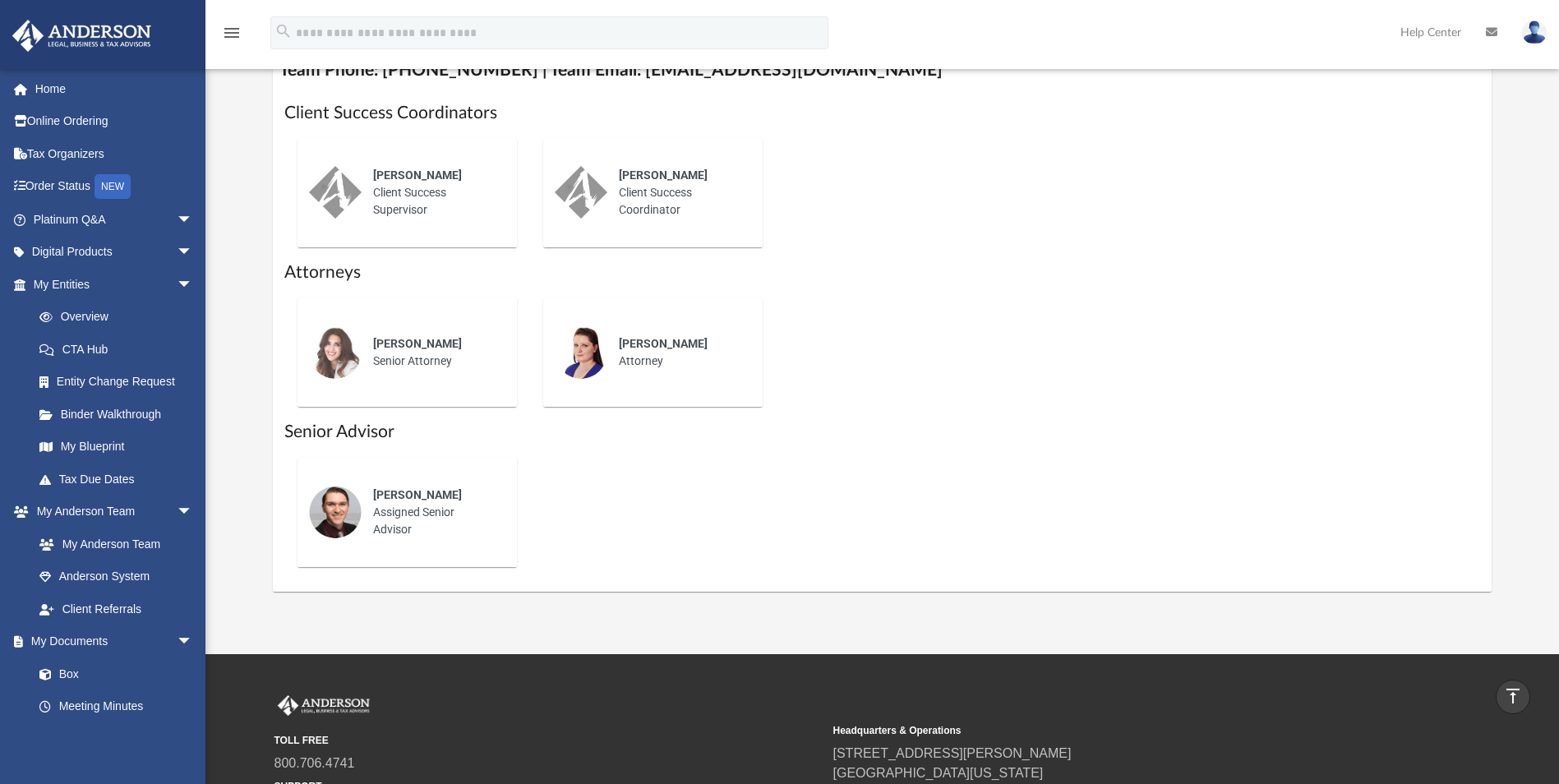
scroll to position [493, 0]
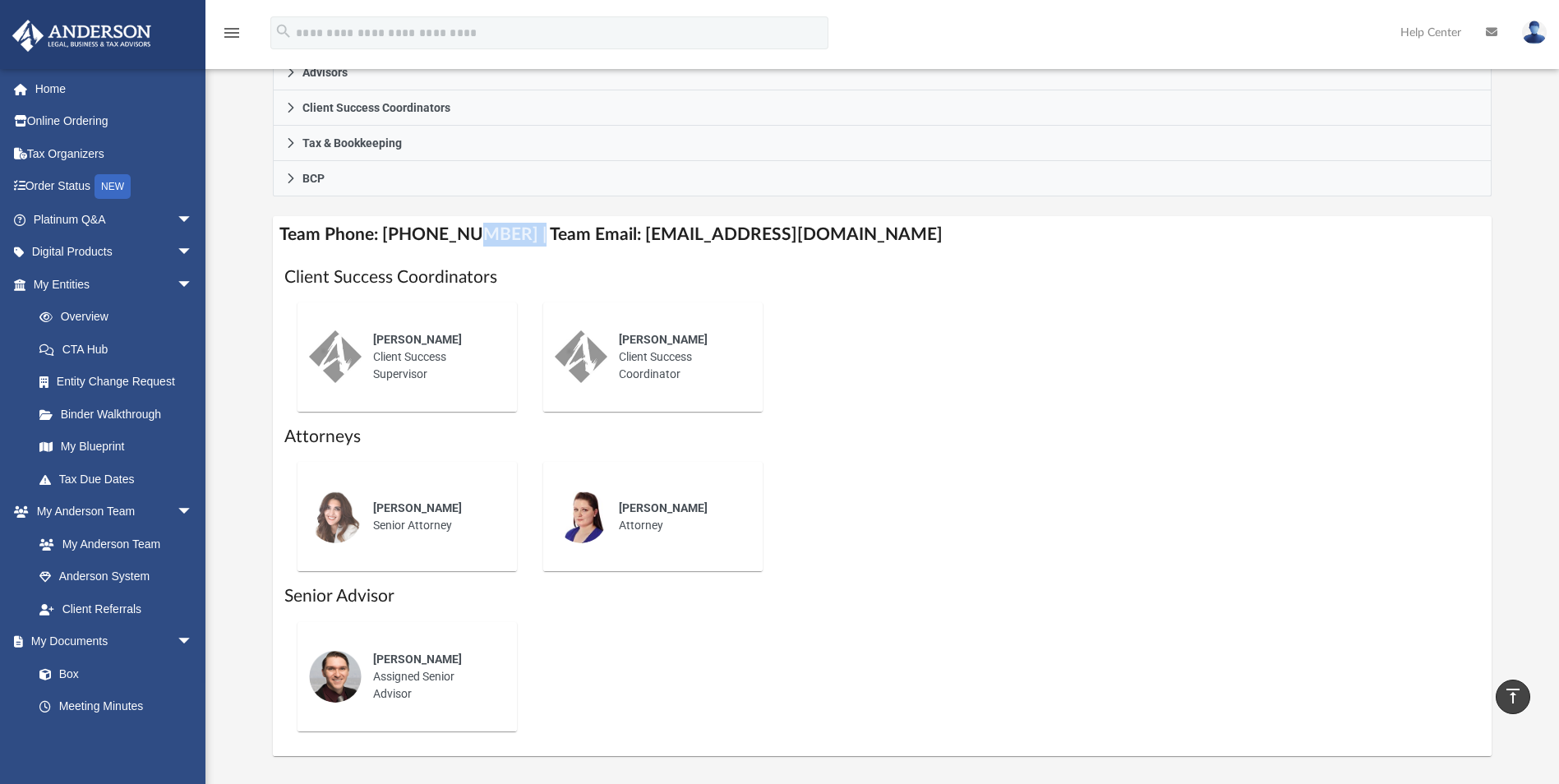
drag, startPoint x: 512, startPoint y: 236, endPoint x: 785, endPoint y: 218, distance: 273.6
click at [785, 218] on h4 "Team Phone: (725) 208-3133 | Team Email: myteam@andersonadvisors.com" at bounding box center [881, 234] width 1218 height 37
drag, startPoint x: 785, startPoint y: 218, endPoint x: 817, endPoint y: 210, distance: 33.0
click at [817, 210] on div "Who is on my team and who will I work with: While a client of Anderson you will…" at bounding box center [881, 202] width 1218 height 1106
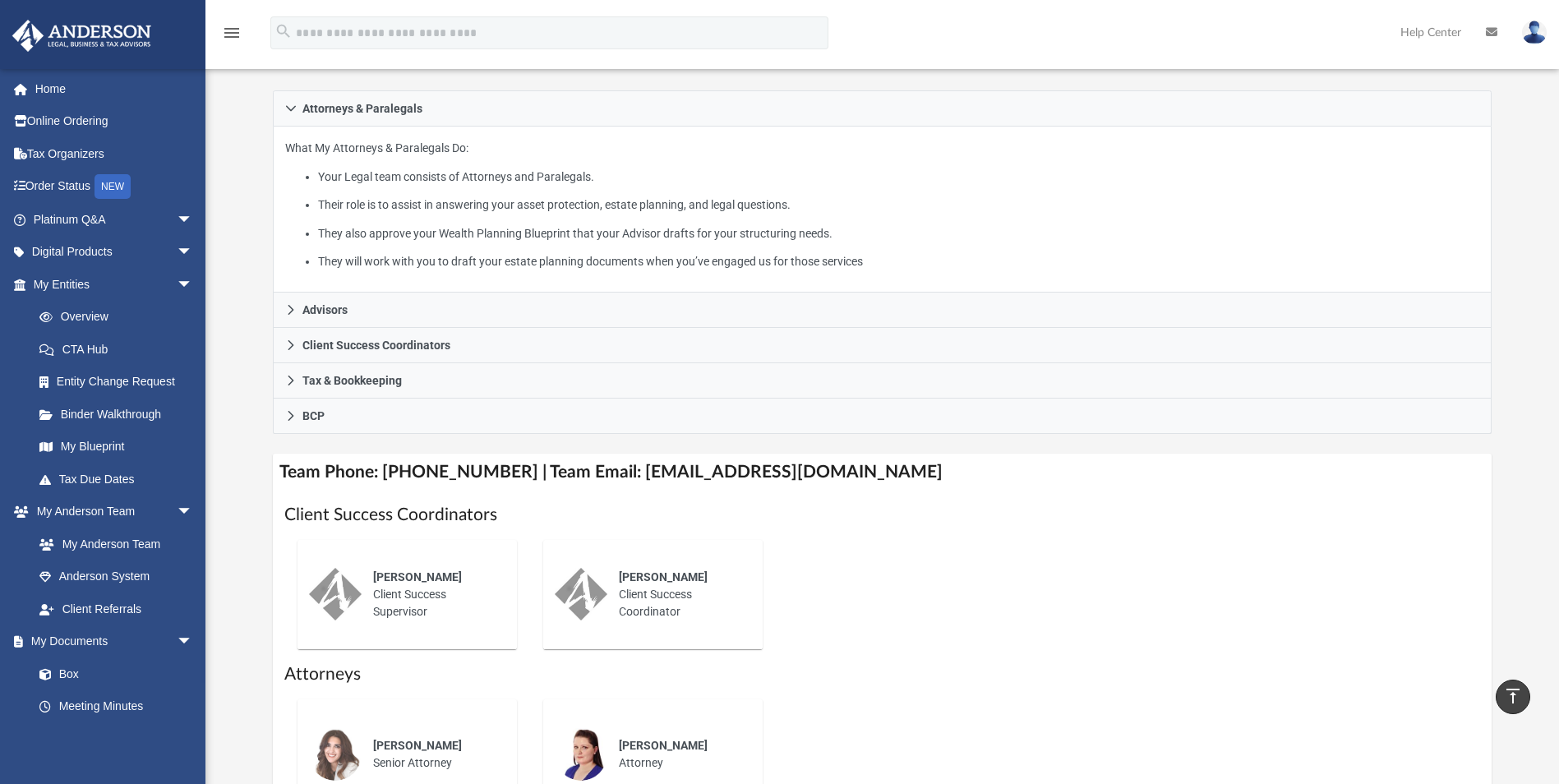
scroll to position [246, 0]
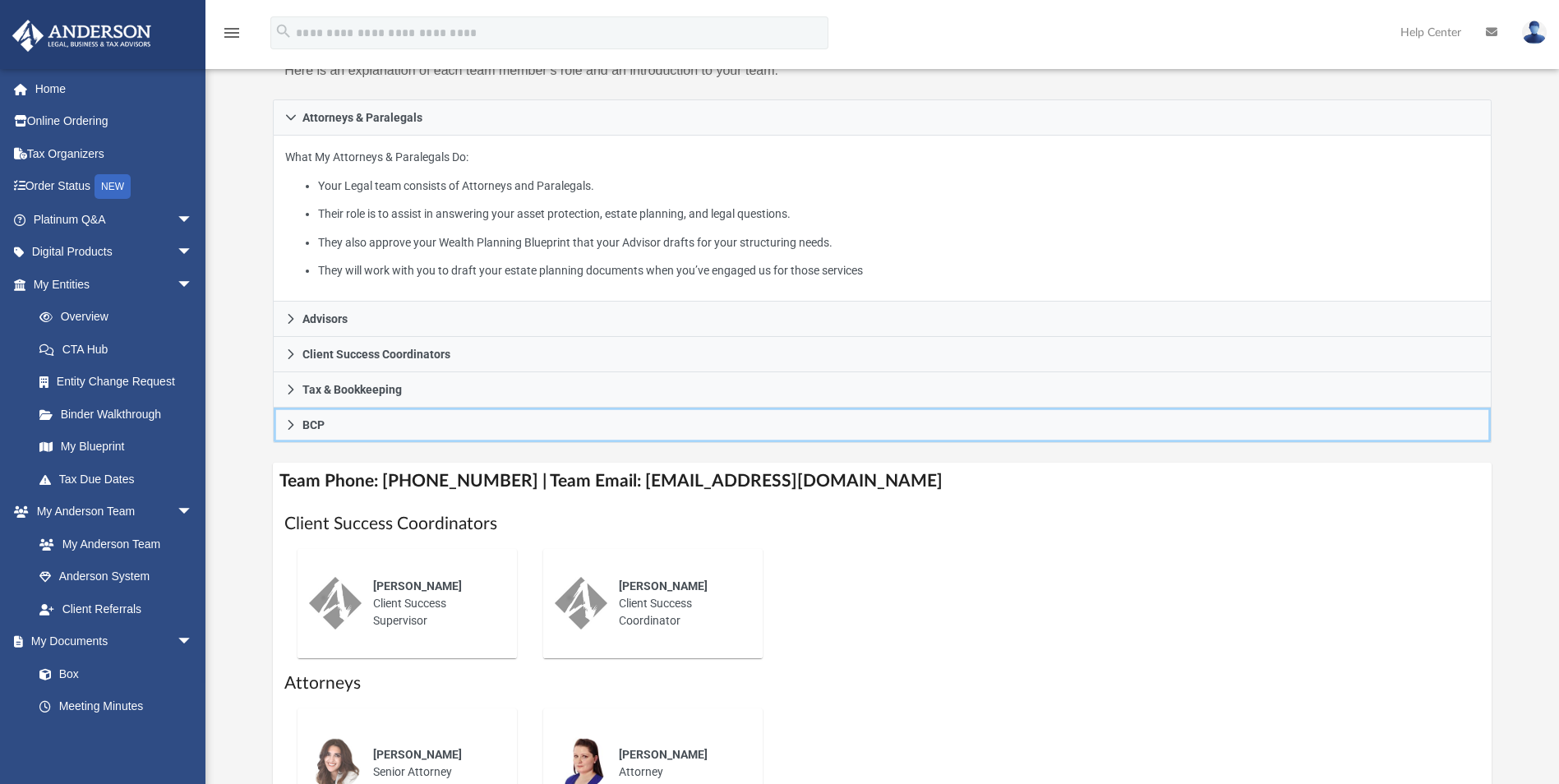
click at [292, 429] on icon at bounding box center [291, 424] width 12 height 12
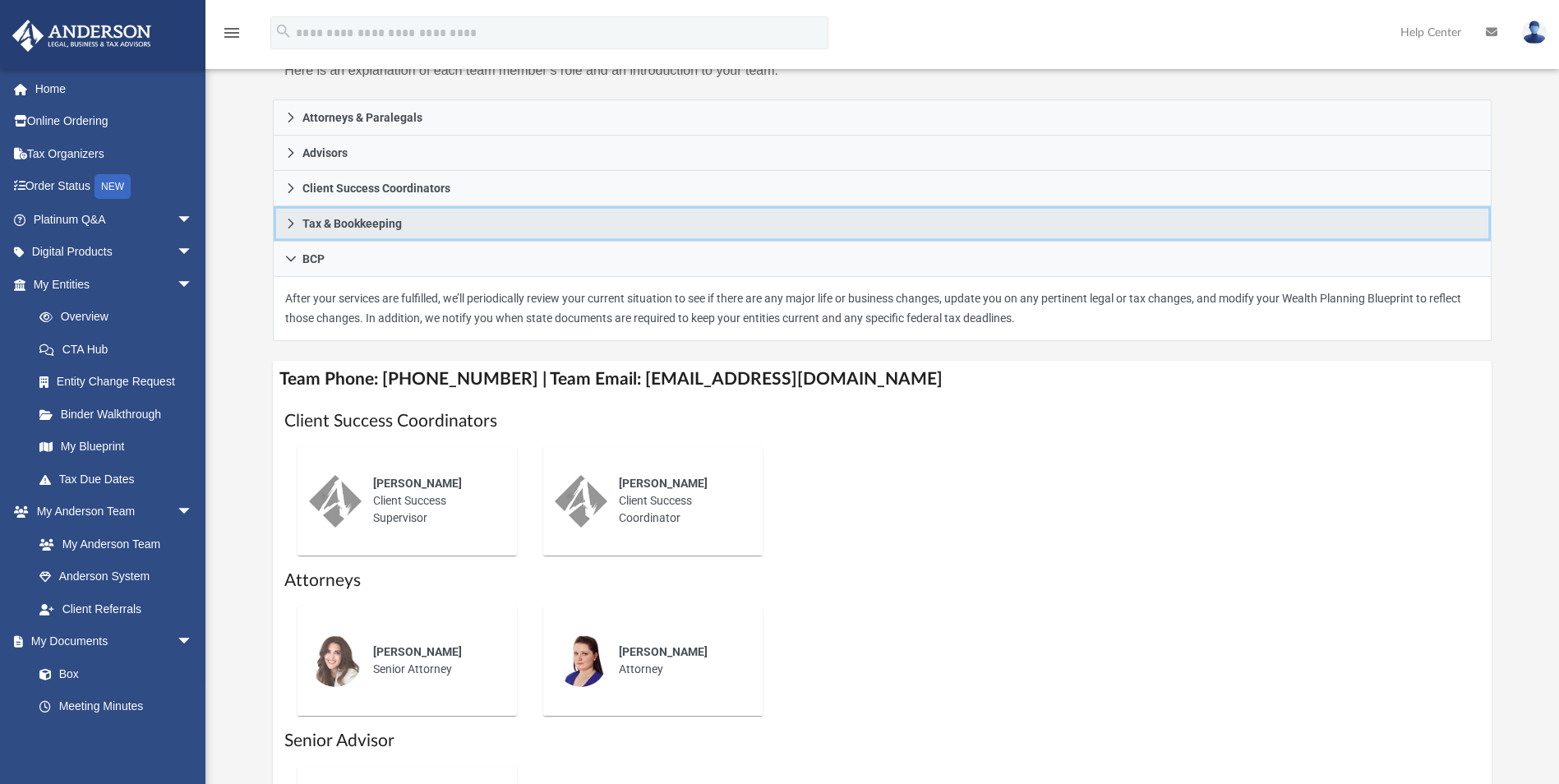
click at [292, 222] on icon at bounding box center [291, 223] width 6 height 10
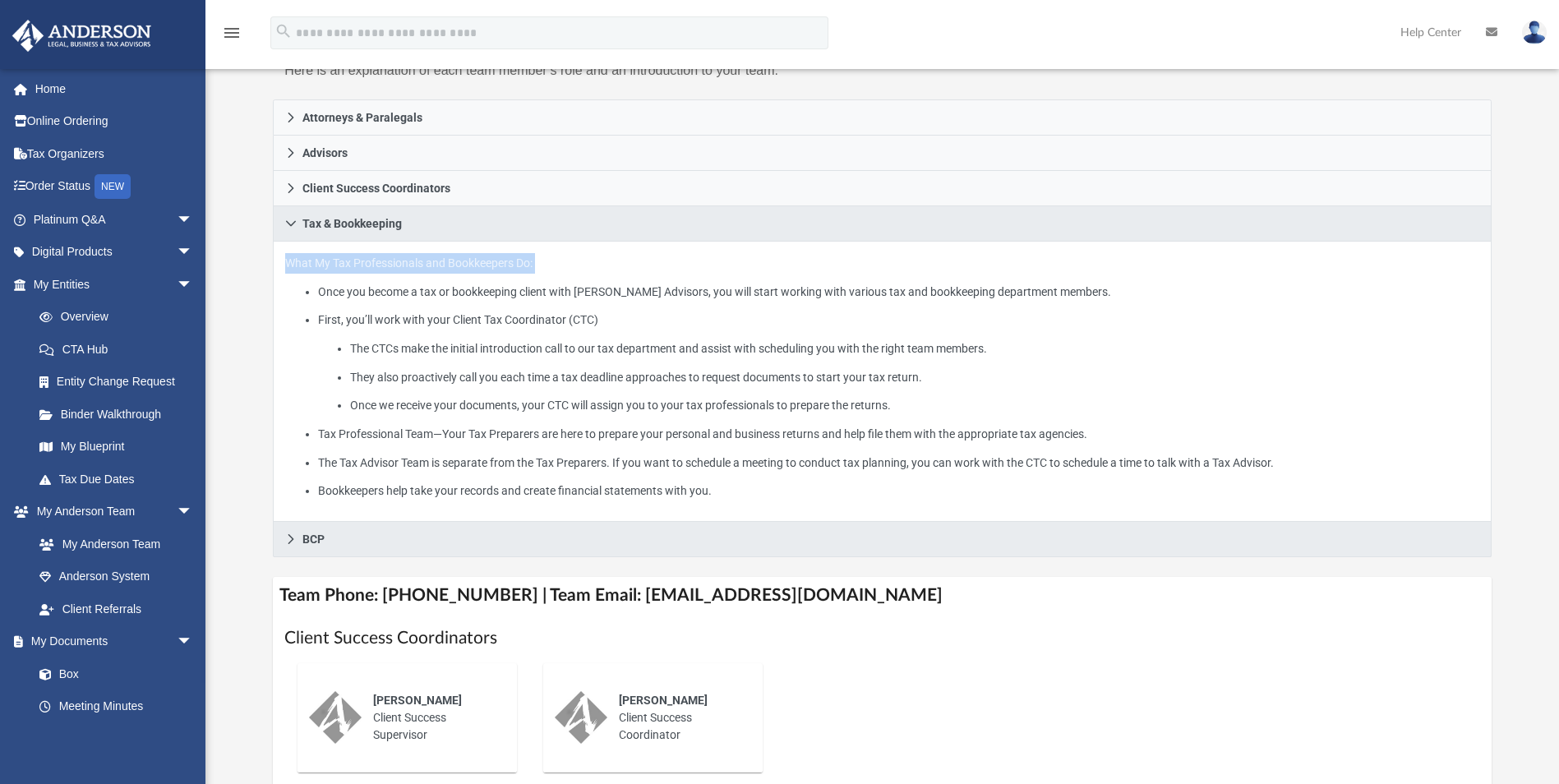
drag, startPoint x: 315, startPoint y: 290, endPoint x: 799, endPoint y: 539, distance: 544.3
click at [799, 539] on div "Attorneys & Paralegals What My Attorneys & Paralegals Do: Your Legal team consi…" at bounding box center [881, 328] width 1218 height 459
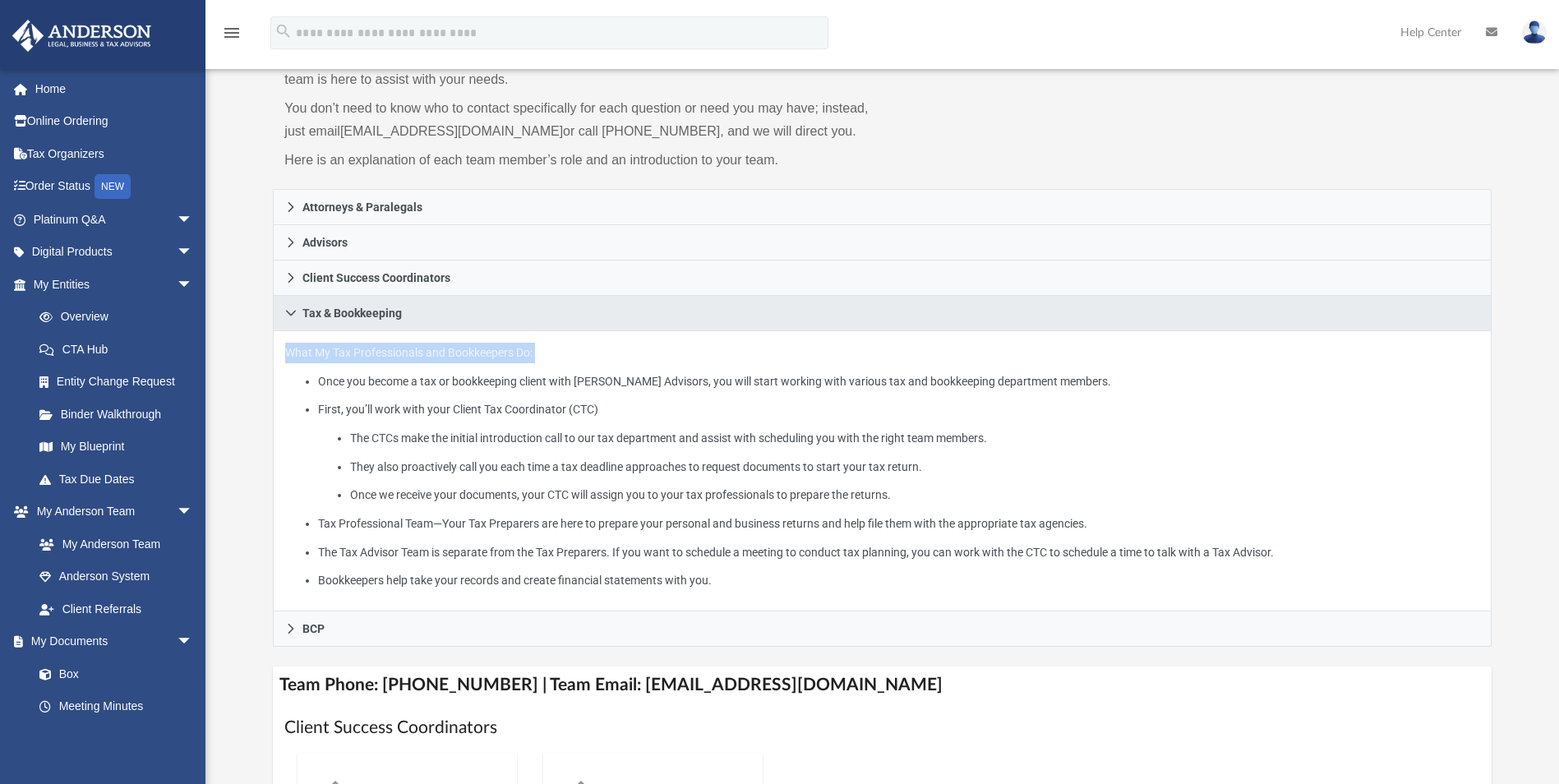
scroll to position [82, 0]
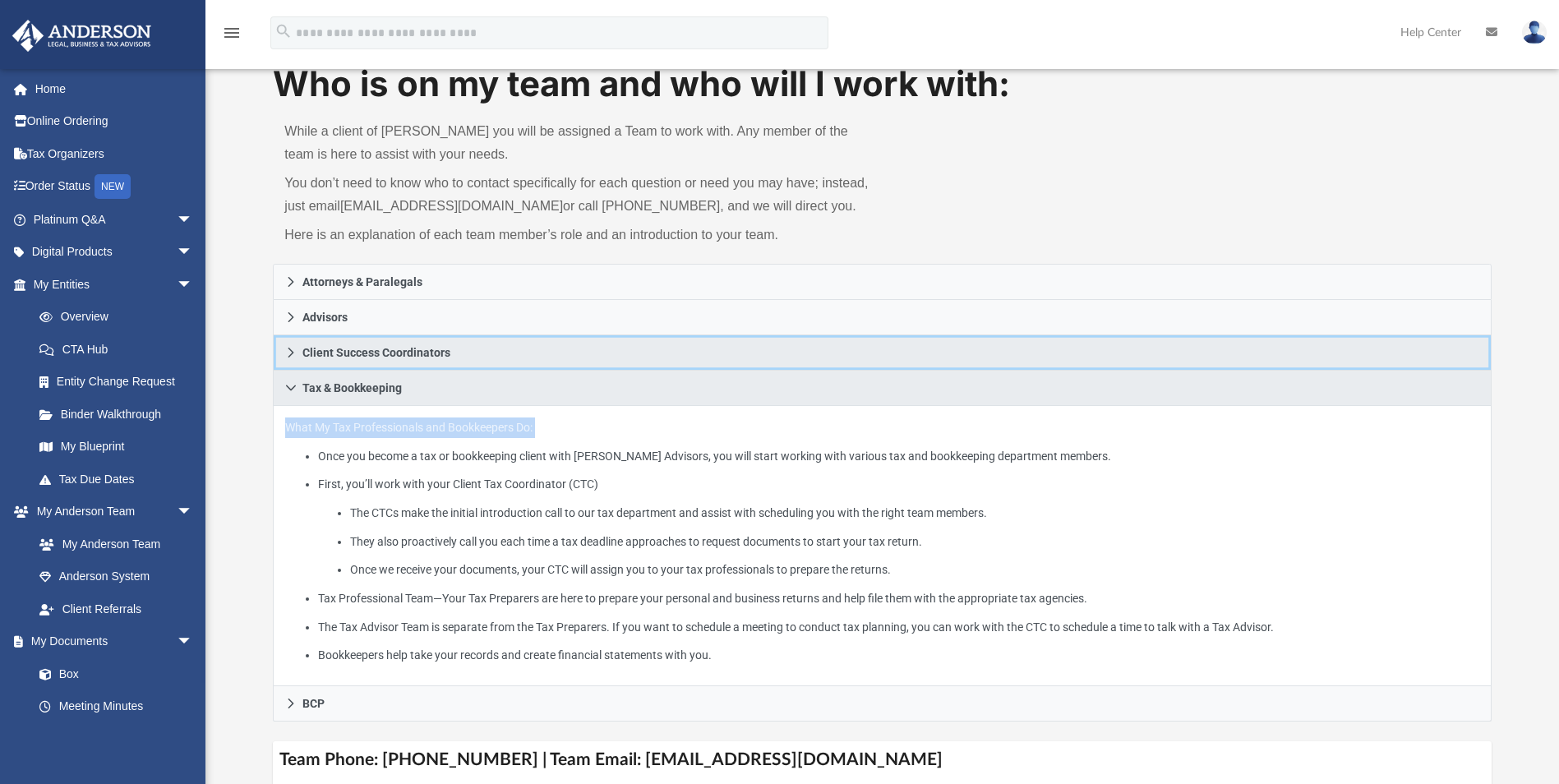
click at [286, 353] on icon at bounding box center [291, 353] width 12 height 12
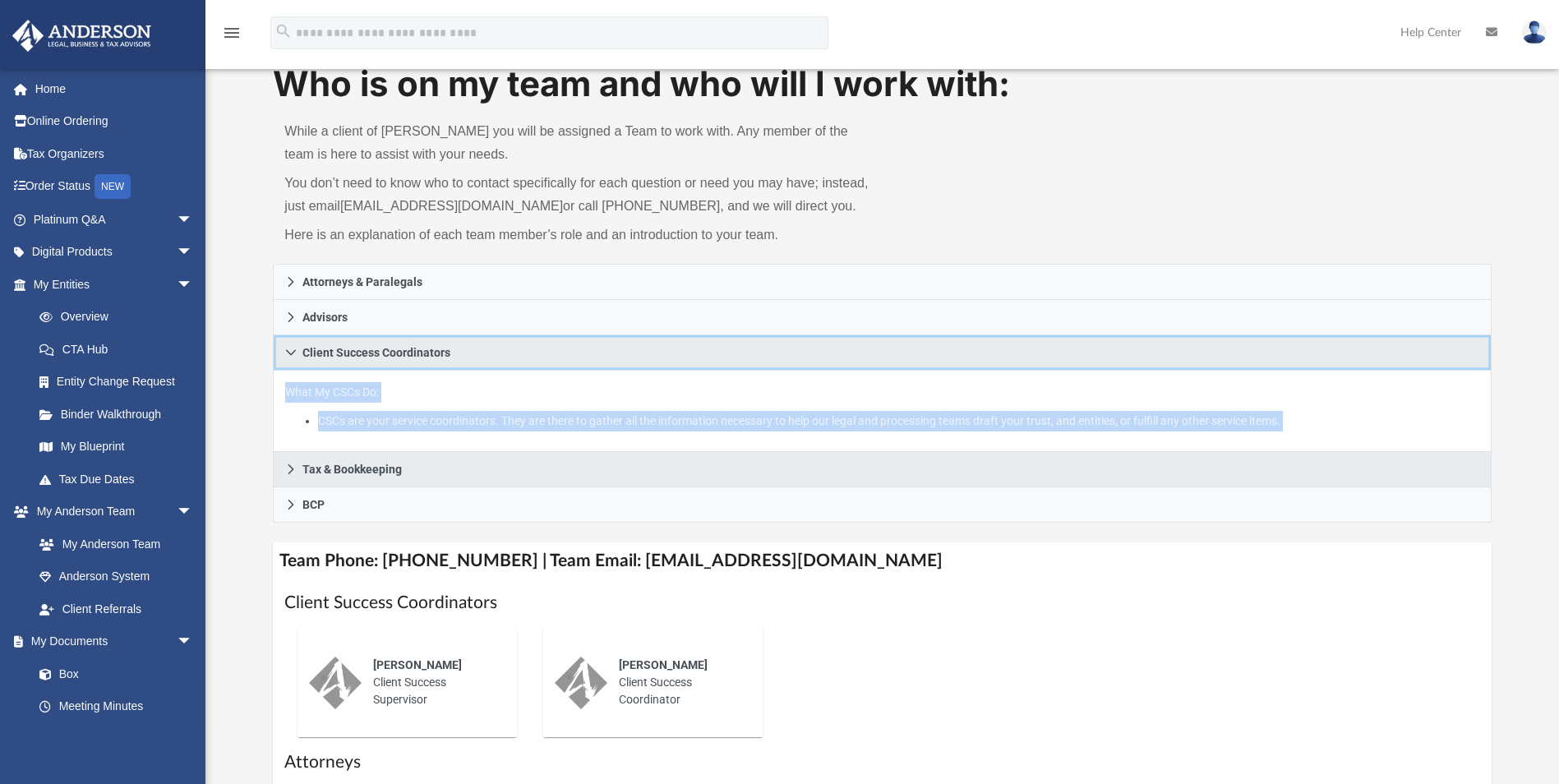
click at [286, 353] on icon at bounding box center [291, 353] width 12 height 12
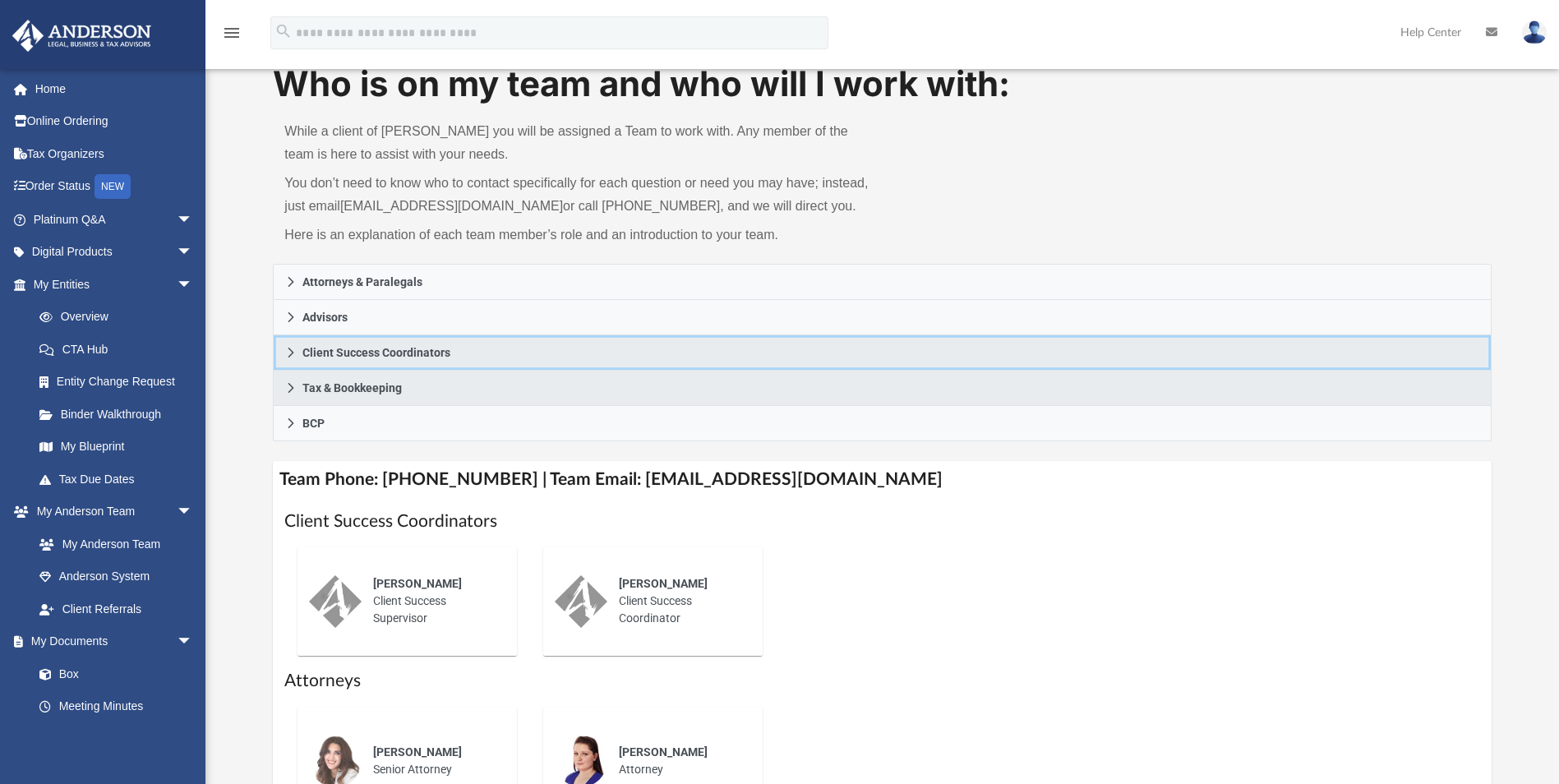
click at [286, 353] on icon at bounding box center [291, 353] width 12 height 12
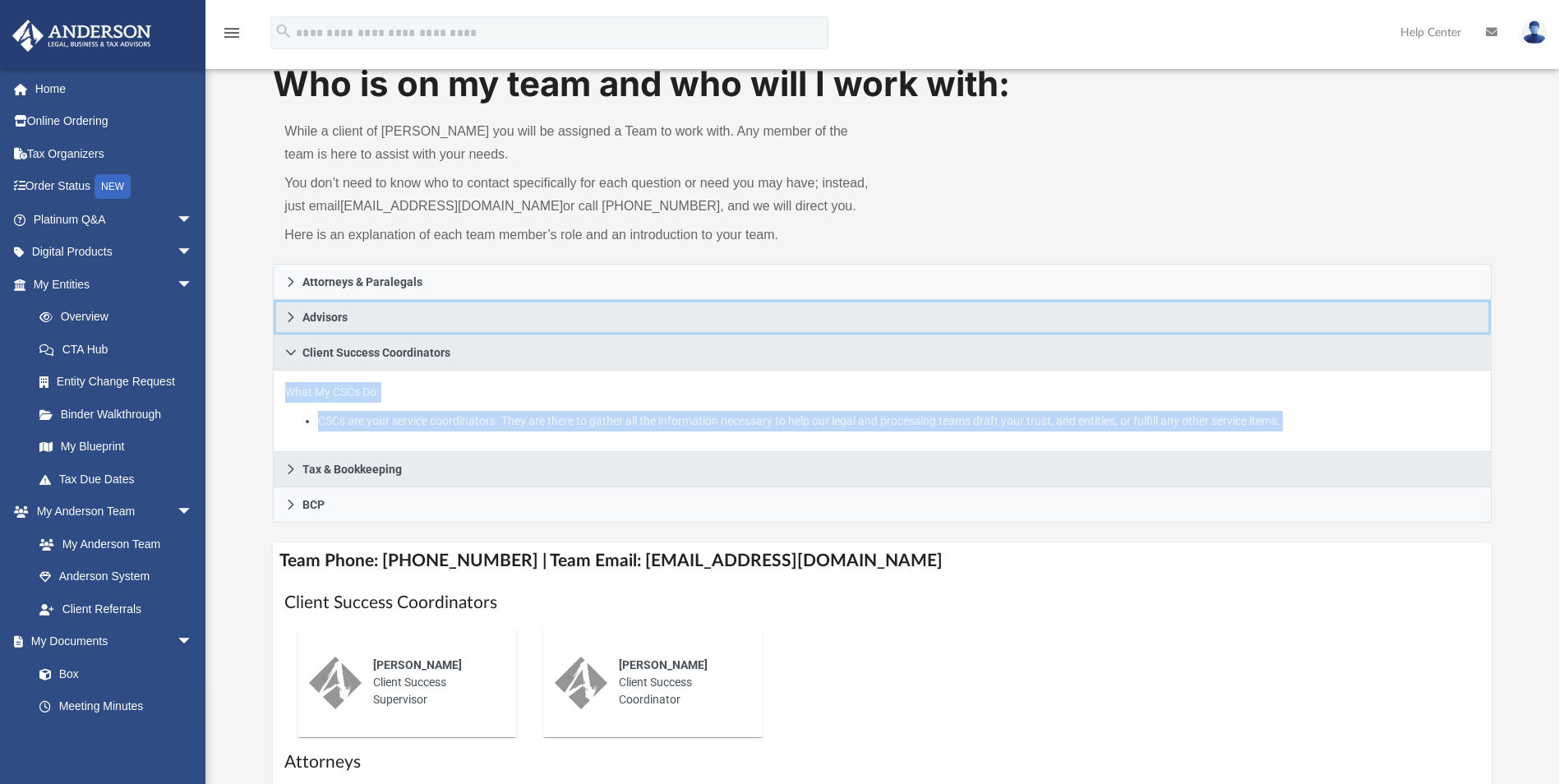
click at [288, 318] on icon at bounding box center [291, 318] width 12 height 12
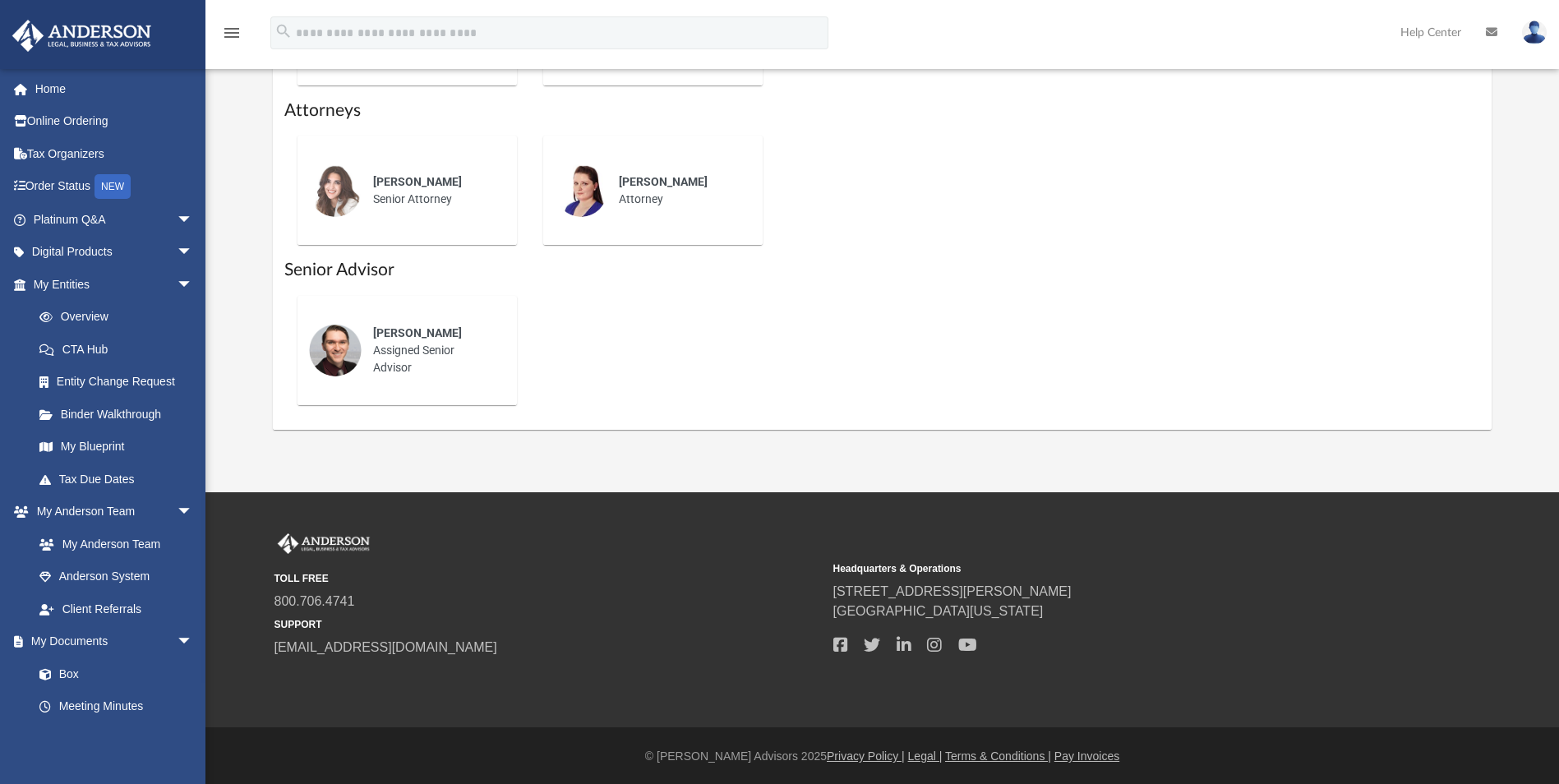
scroll to position [820, 0]
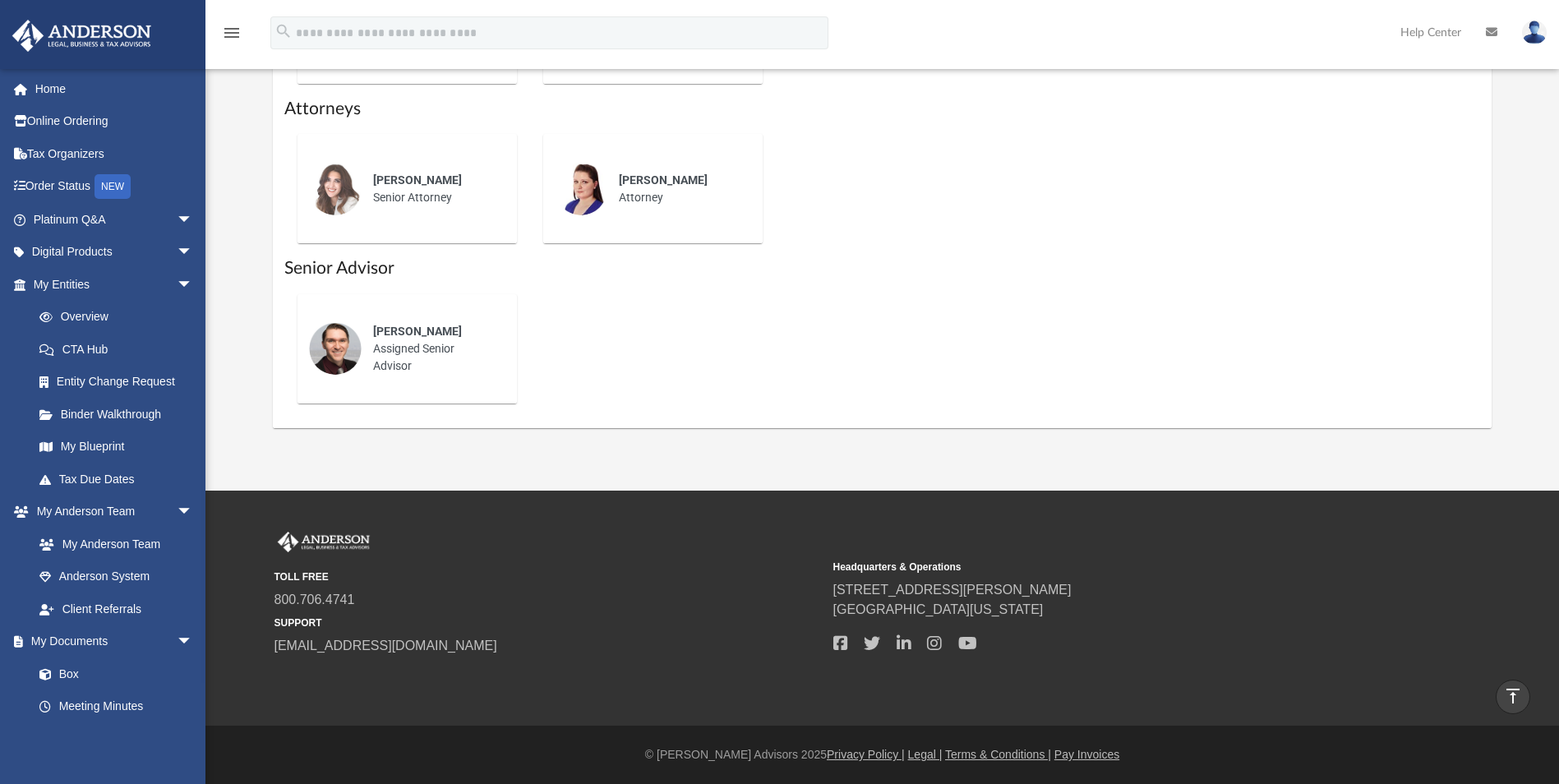
click at [373, 361] on div "Josh Terry Assigned Senior Advisor" at bounding box center [433, 349] width 144 height 74
drag, startPoint x: 418, startPoint y: 322, endPoint x: 408, endPoint y: 333, distance: 14.9
click at [415, 325] on div "Josh Terry" at bounding box center [432, 331] width 121 height 18
click at [407, 333] on span "Josh Terry" at bounding box center [417, 330] width 89 height 13
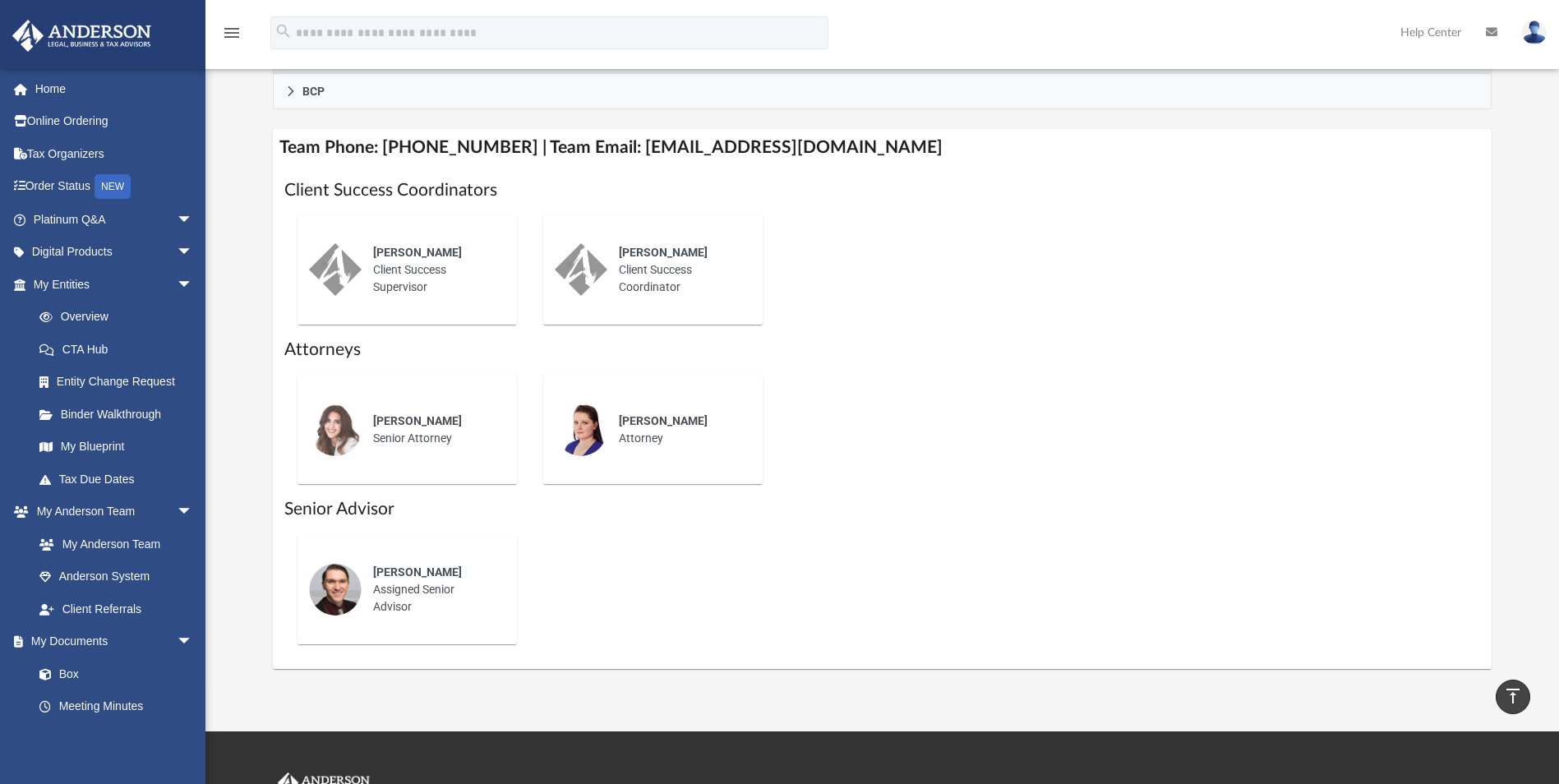
scroll to position [574, 0]
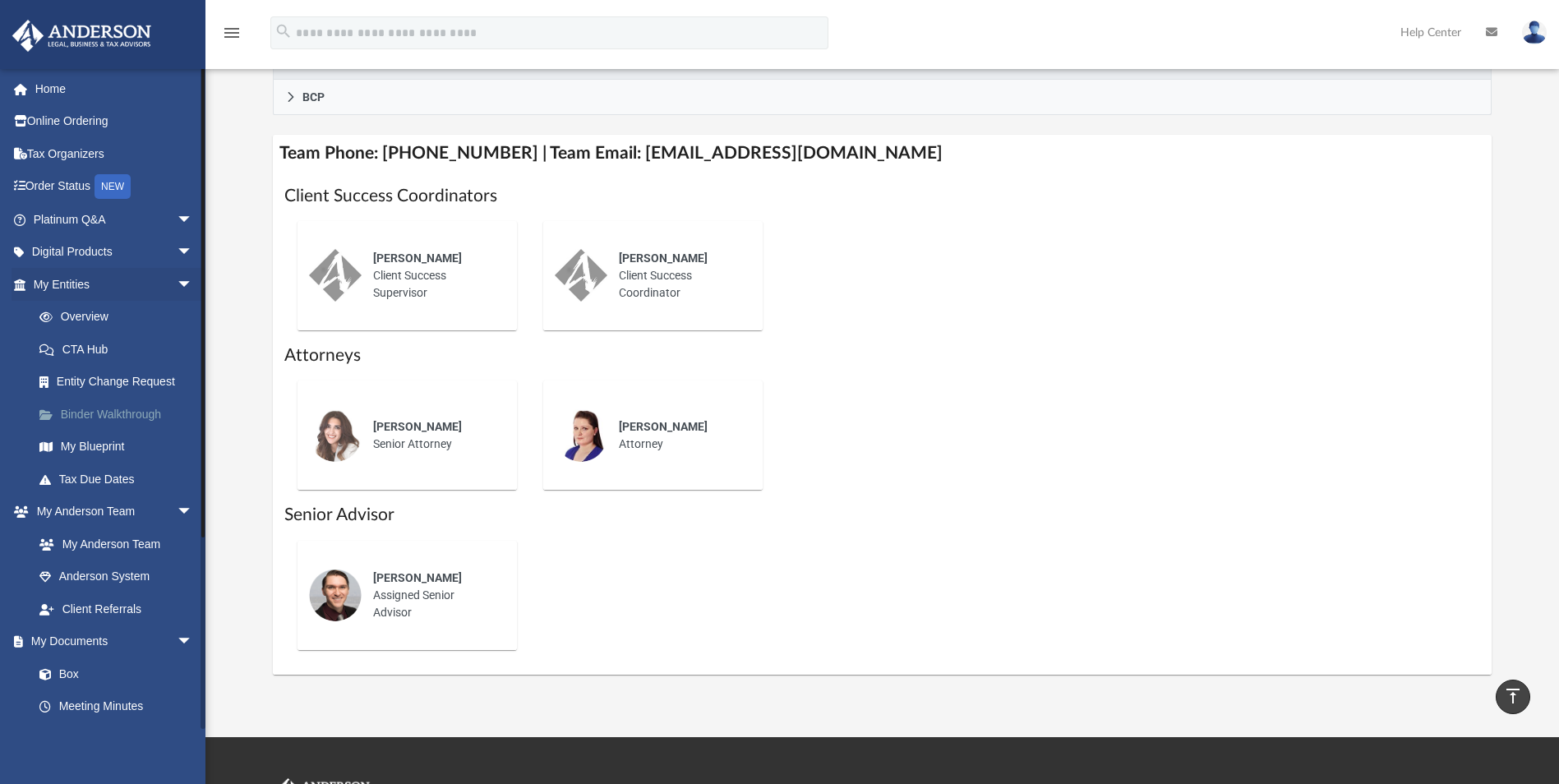
click at [110, 417] on link "Binder Walkthrough" at bounding box center [120, 415] width 195 height 33
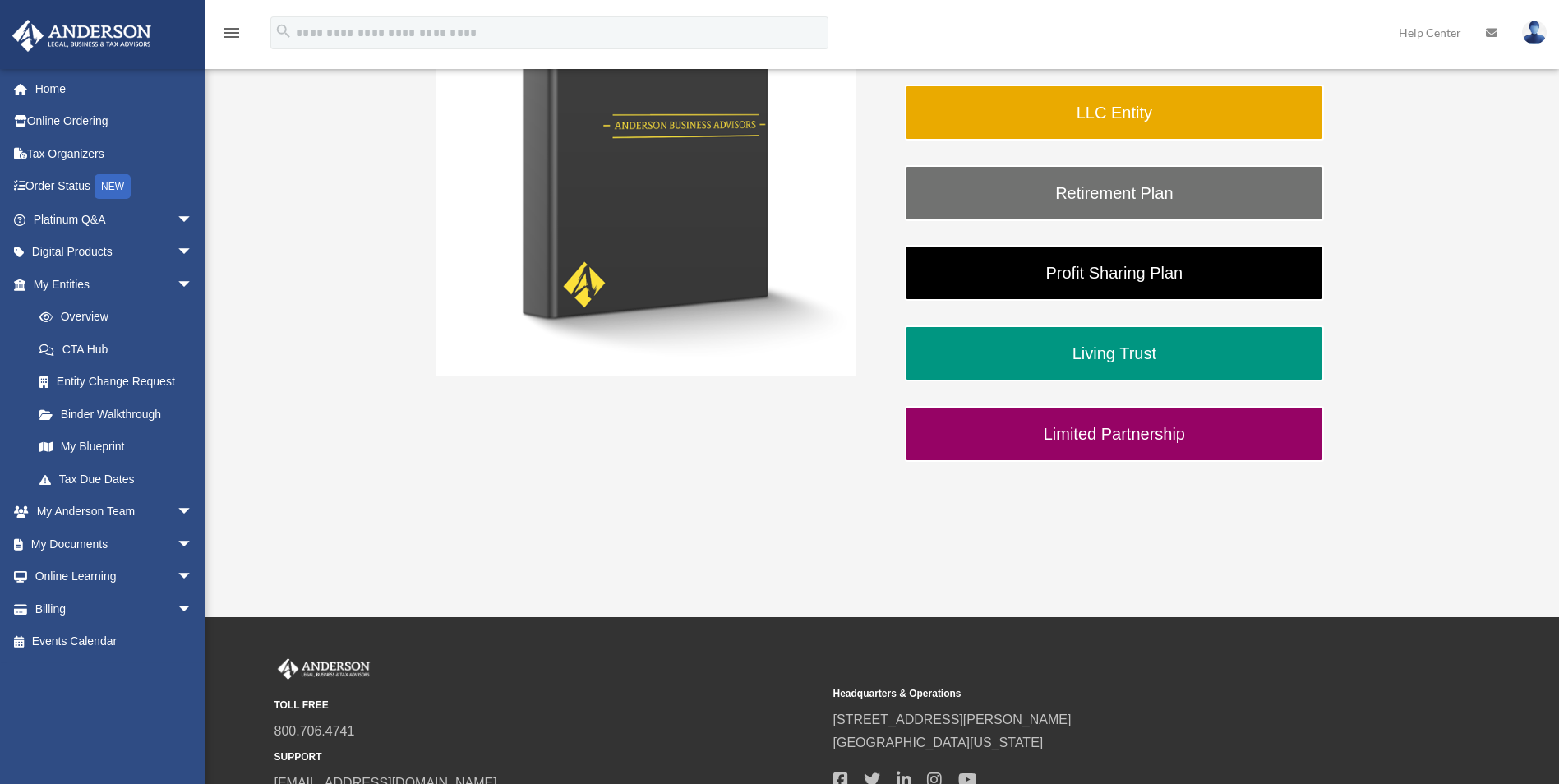
scroll to position [439, 0]
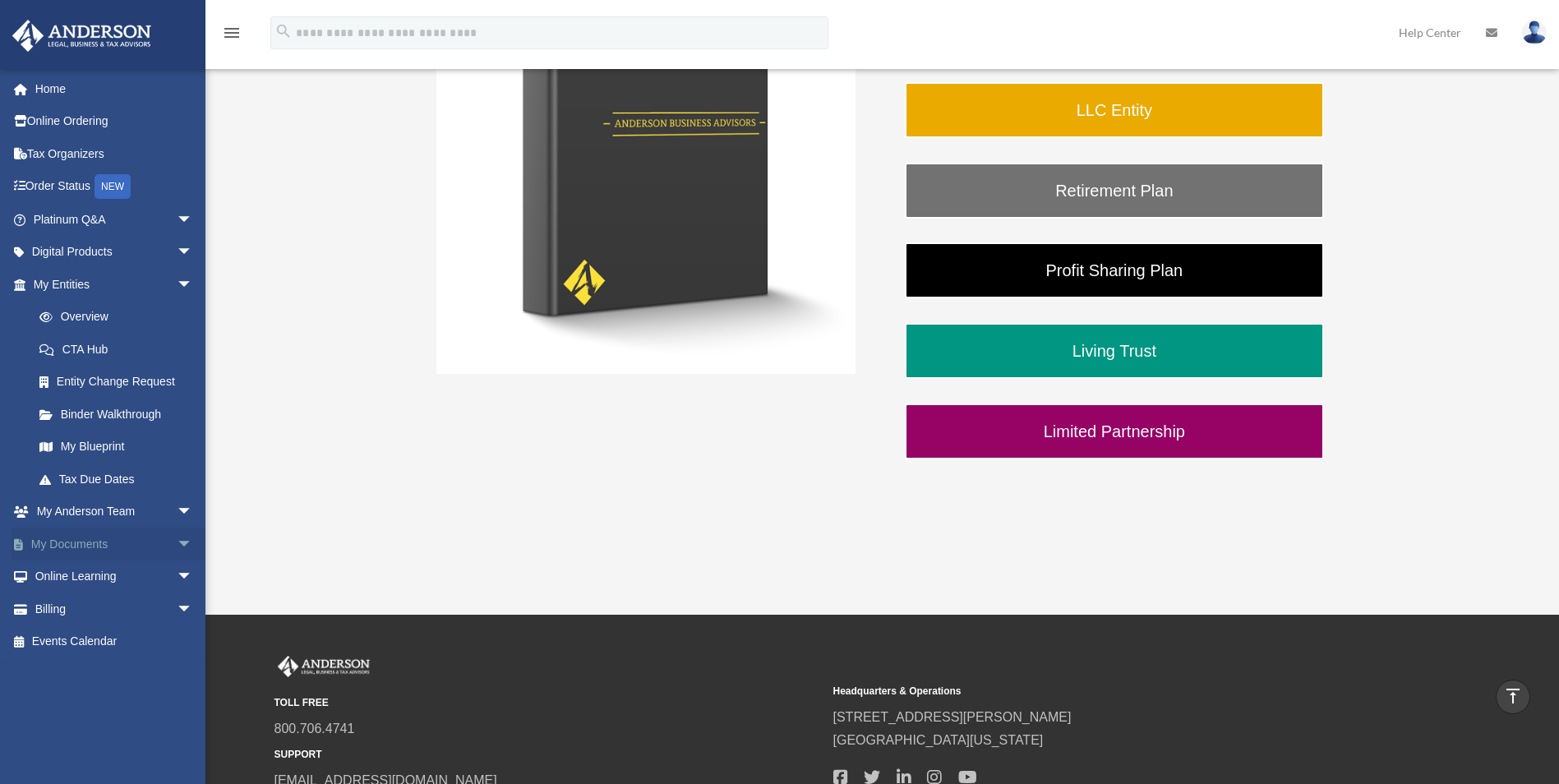
click at [153, 546] on link "My Documents arrow_drop_down" at bounding box center [115, 544] width 206 height 33
click at [176, 537] on span "arrow_drop_down" at bounding box center [193, 544] width 33 height 33
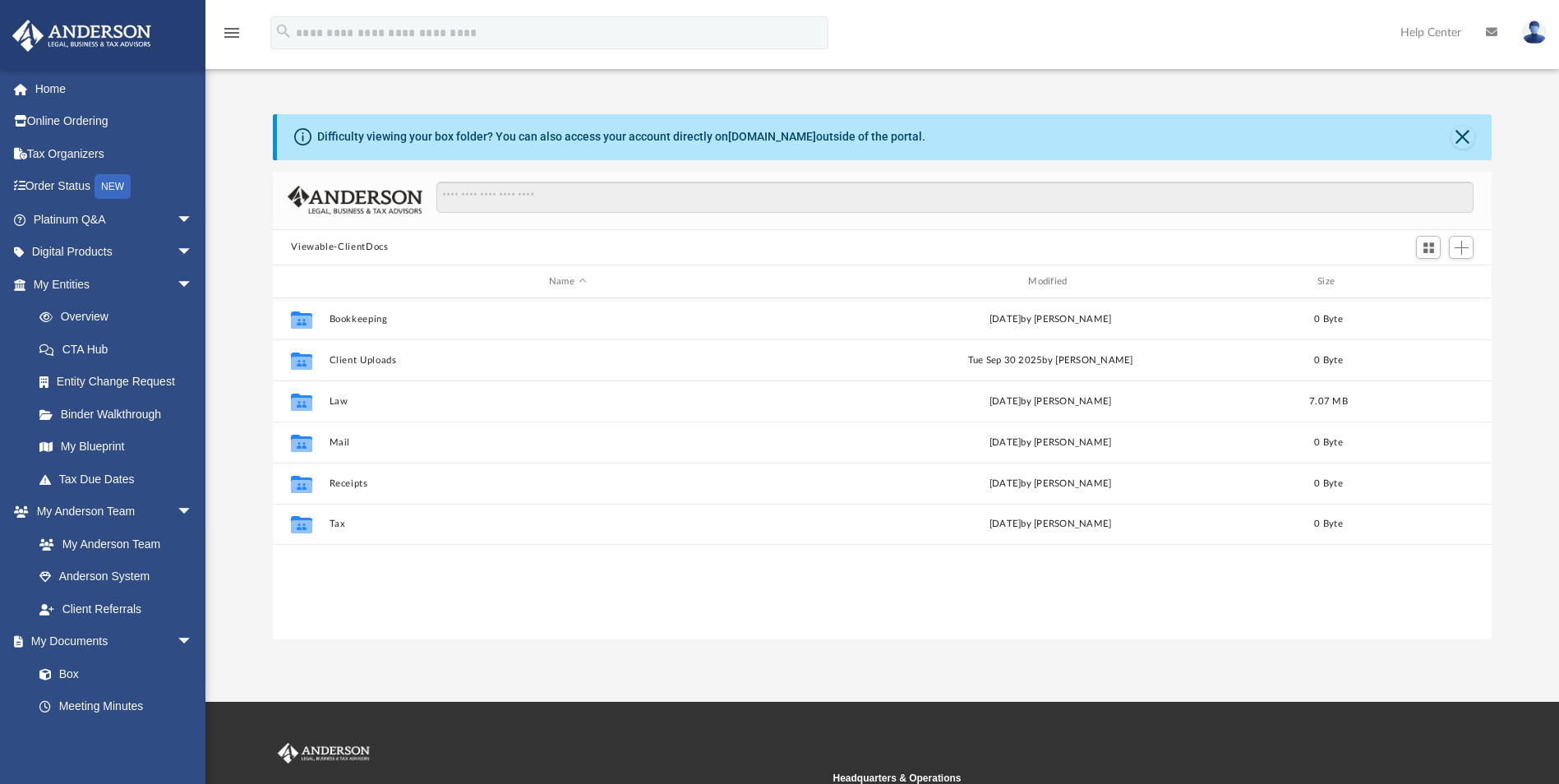
scroll to position [362, 1206]
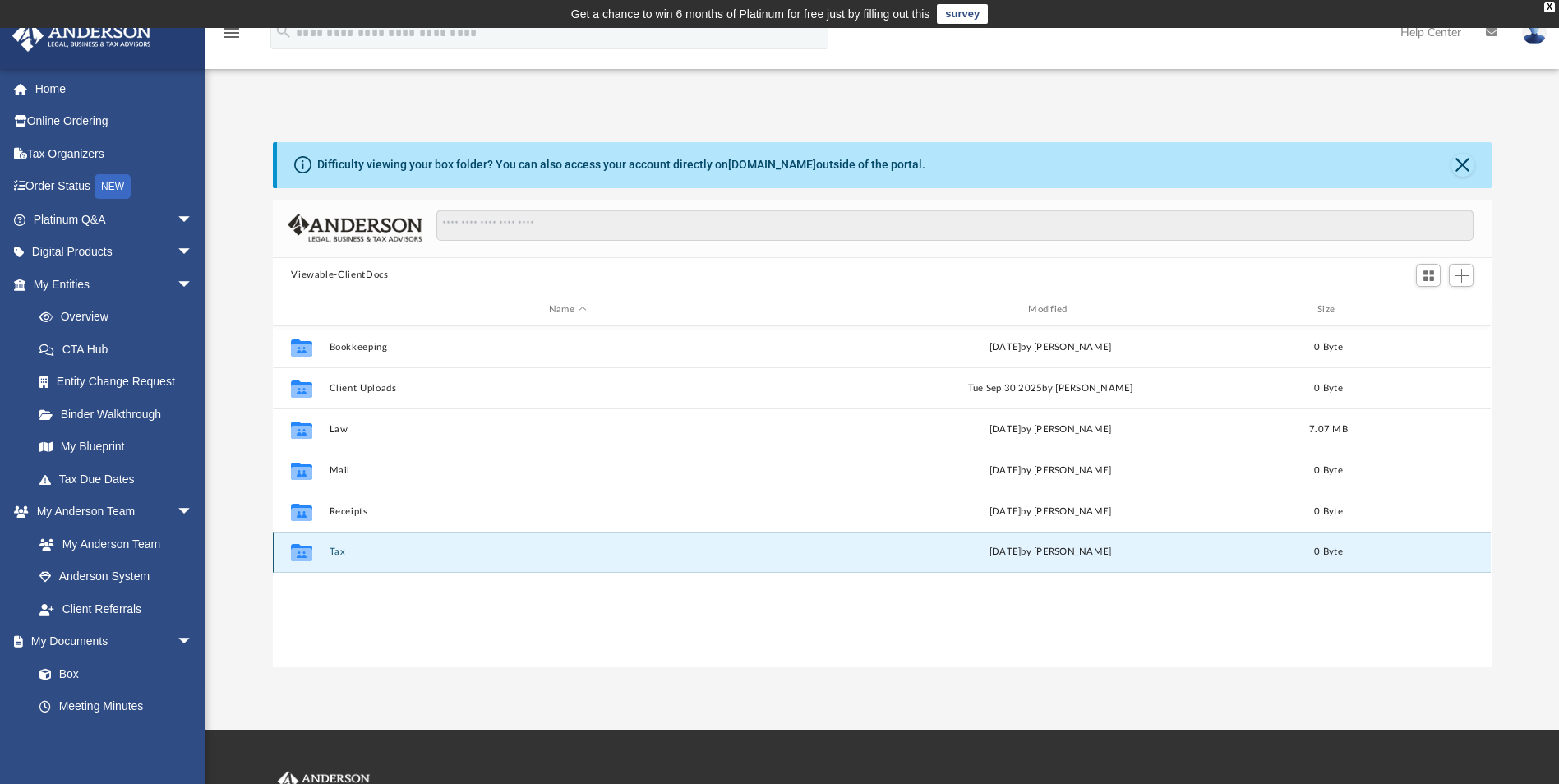
click at [338, 547] on button "Tax" at bounding box center [567, 552] width 476 height 11
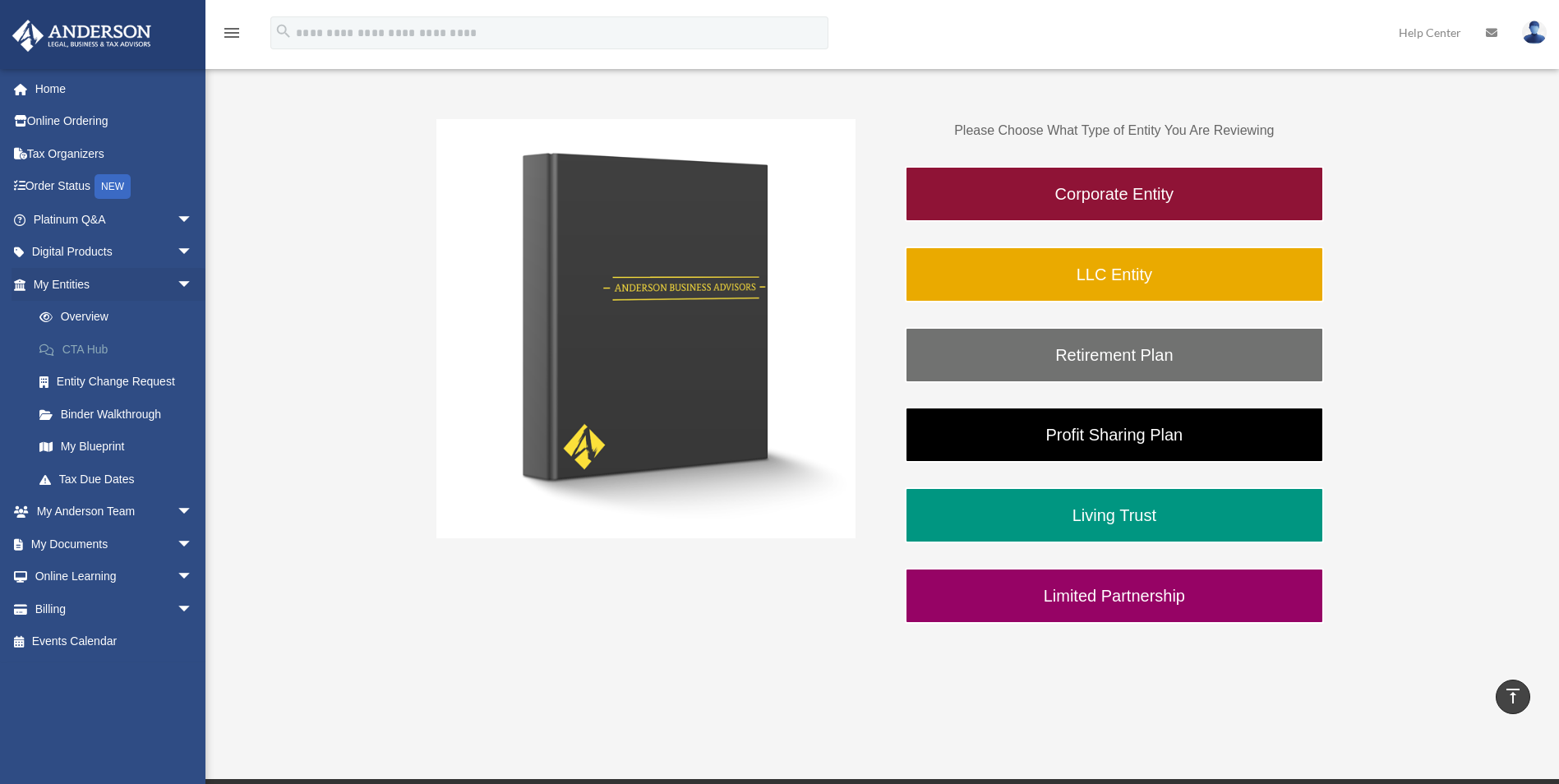
scroll to position [111, 0]
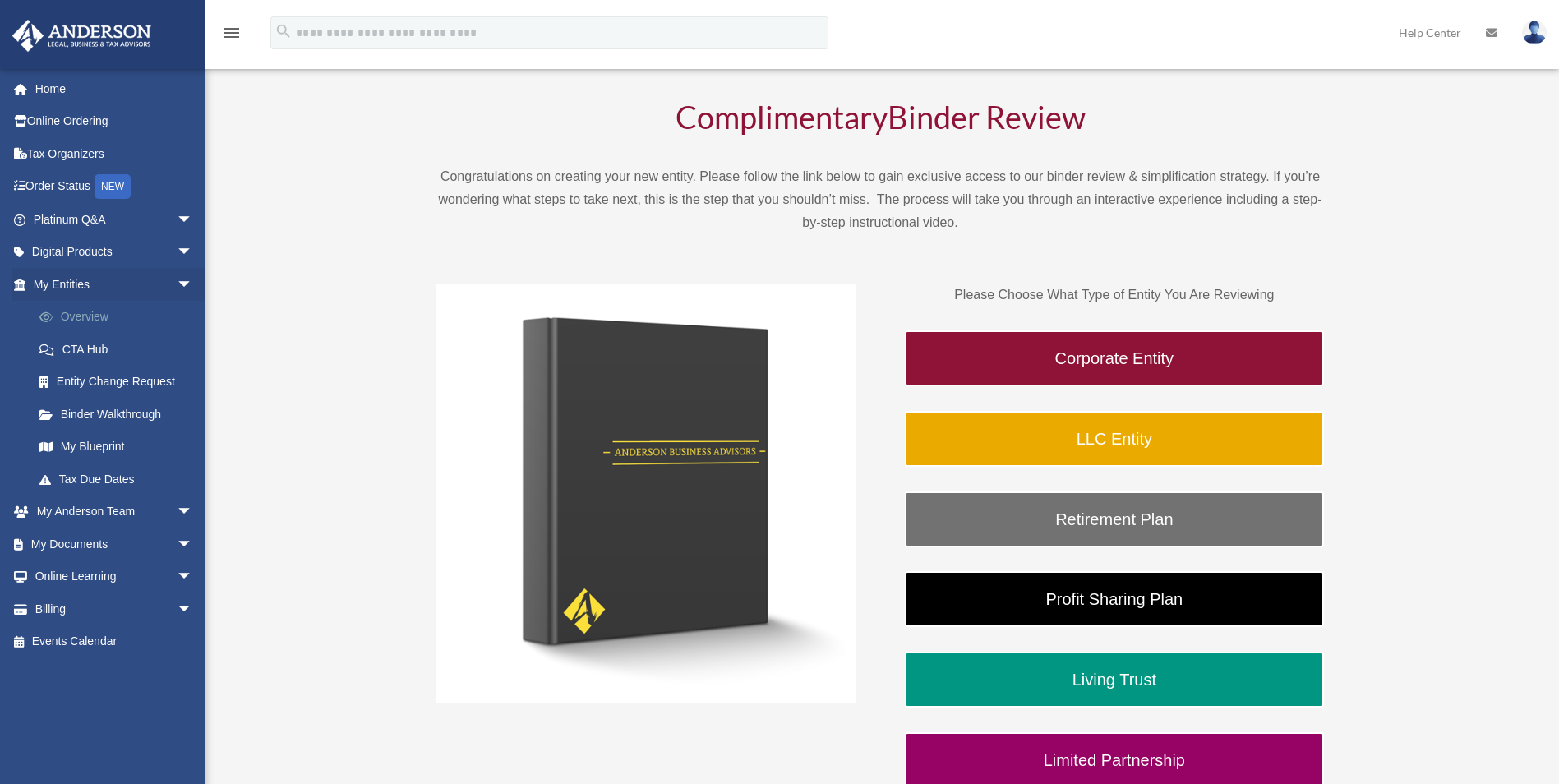
click at [70, 318] on link "Overview" at bounding box center [120, 318] width 195 height 33
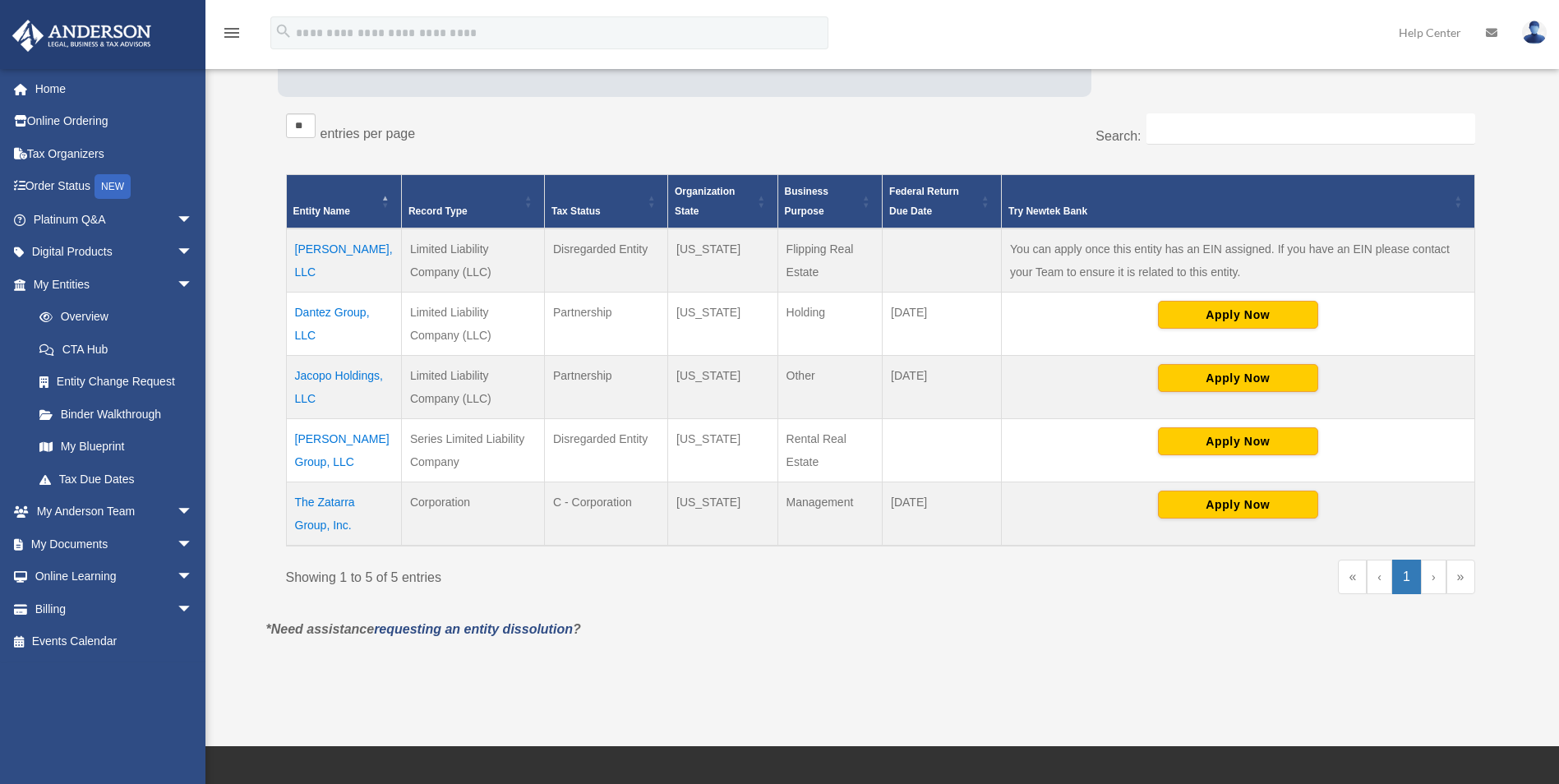
scroll to position [274, 0]
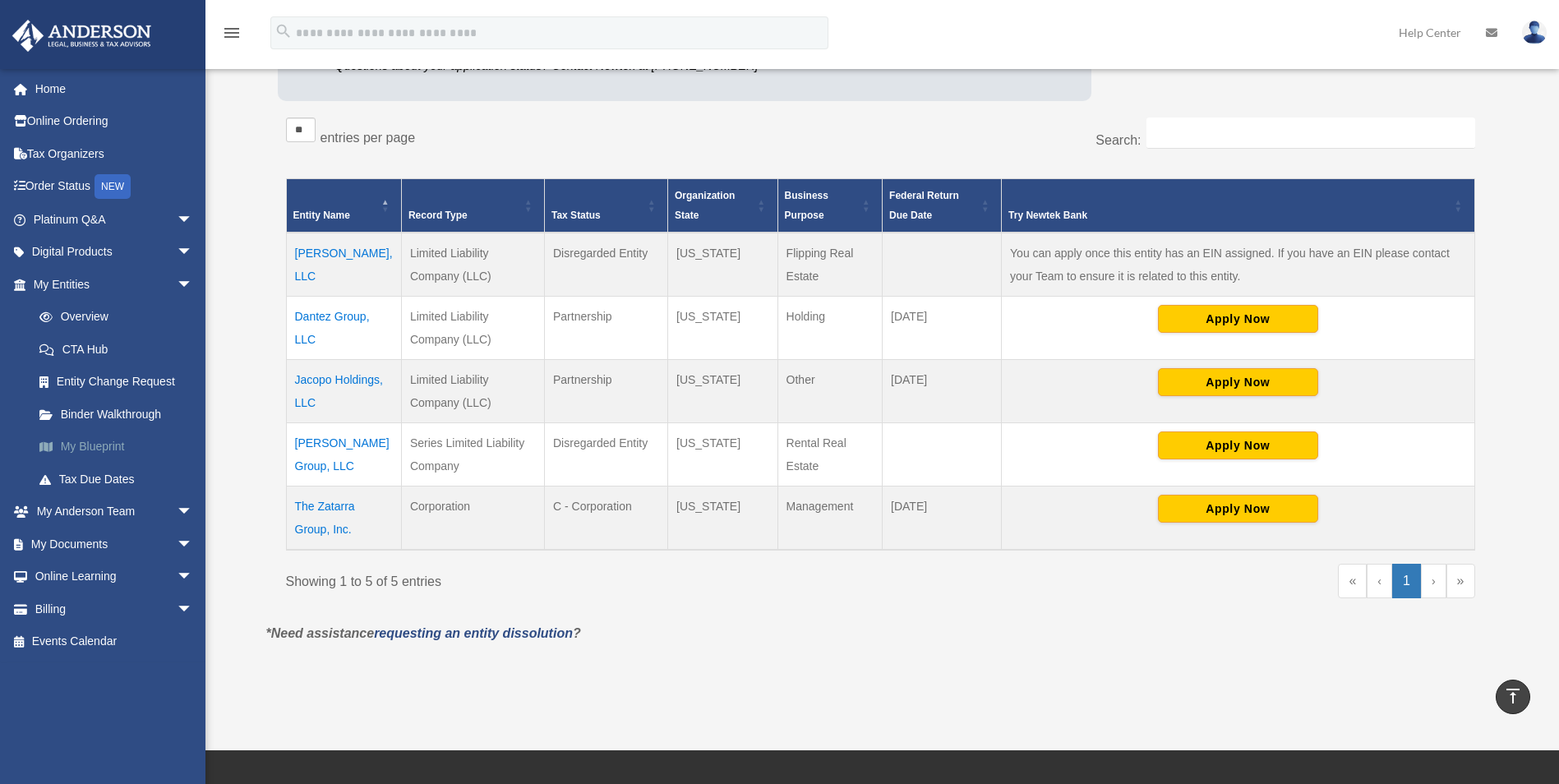
click at [115, 446] on link "My Blueprint" at bounding box center [120, 447] width 195 height 33
